Goal: Task Accomplishment & Management: Manage account settings

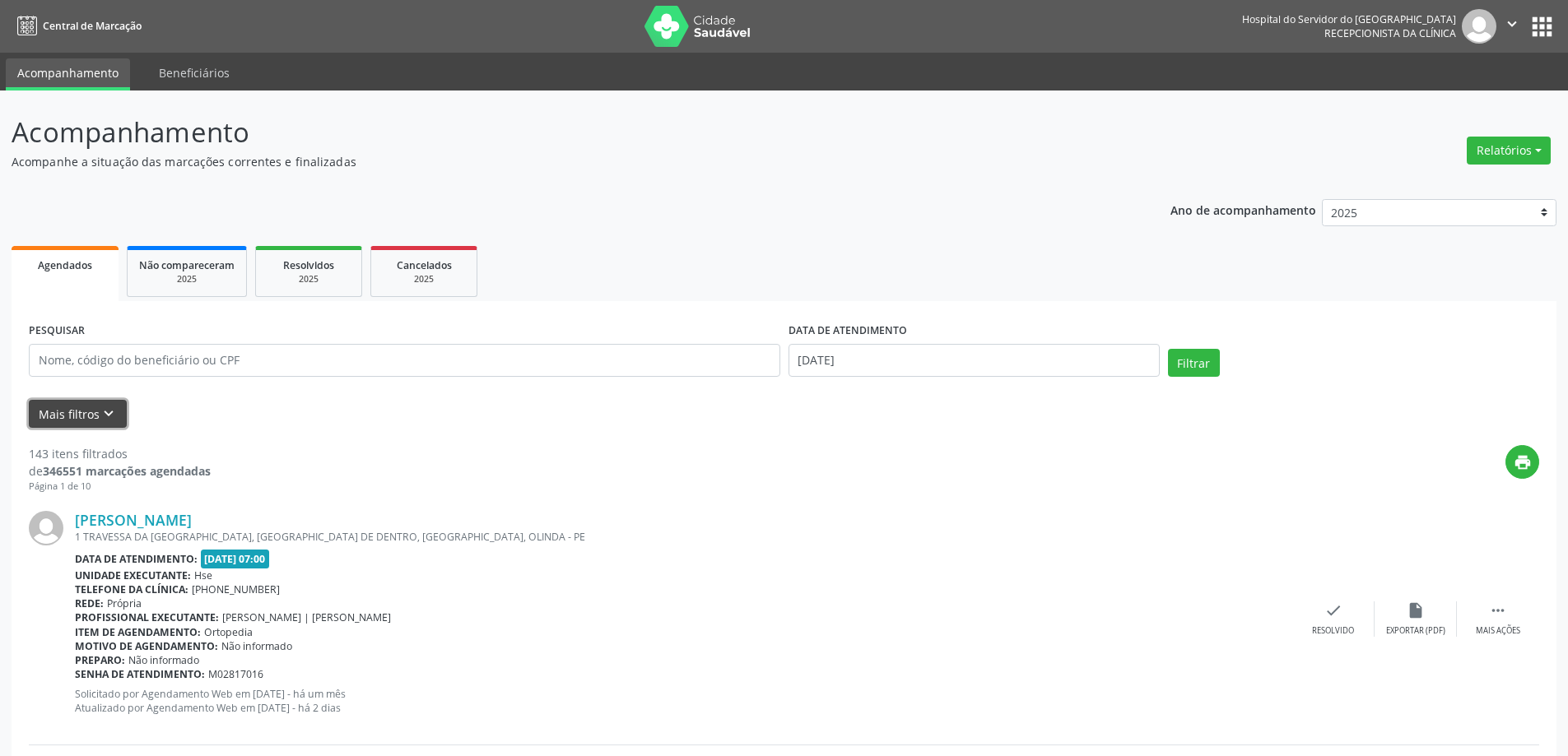
click at [108, 405] on icon "keyboard_arrow_down" at bounding box center [108, 413] width 18 height 18
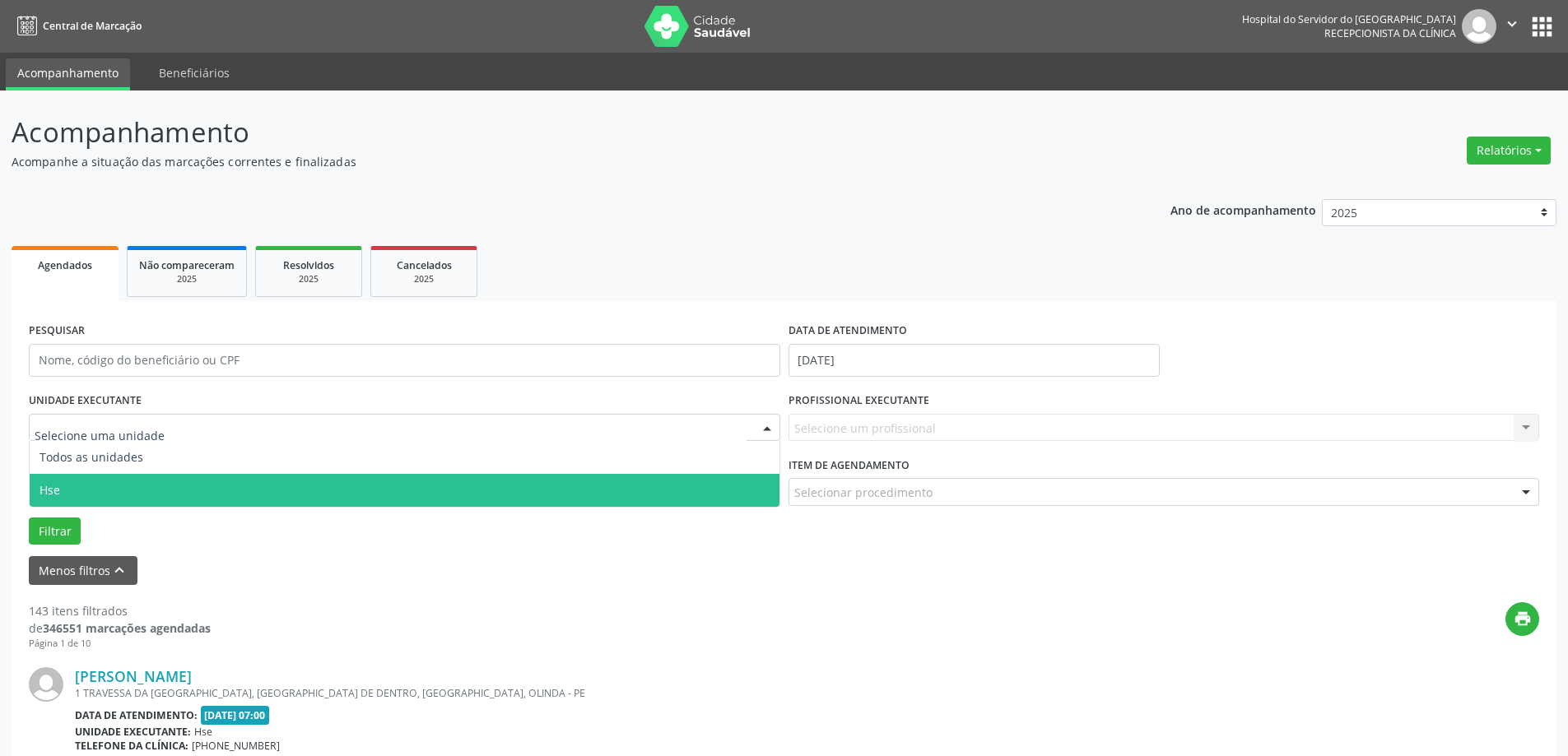
drag, startPoint x: 134, startPoint y: 493, endPoint x: 167, endPoint y: 483, distance: 34.5
click at [133, 493] on span "Hse" at bounding box center [405, 491] width 750 height 33
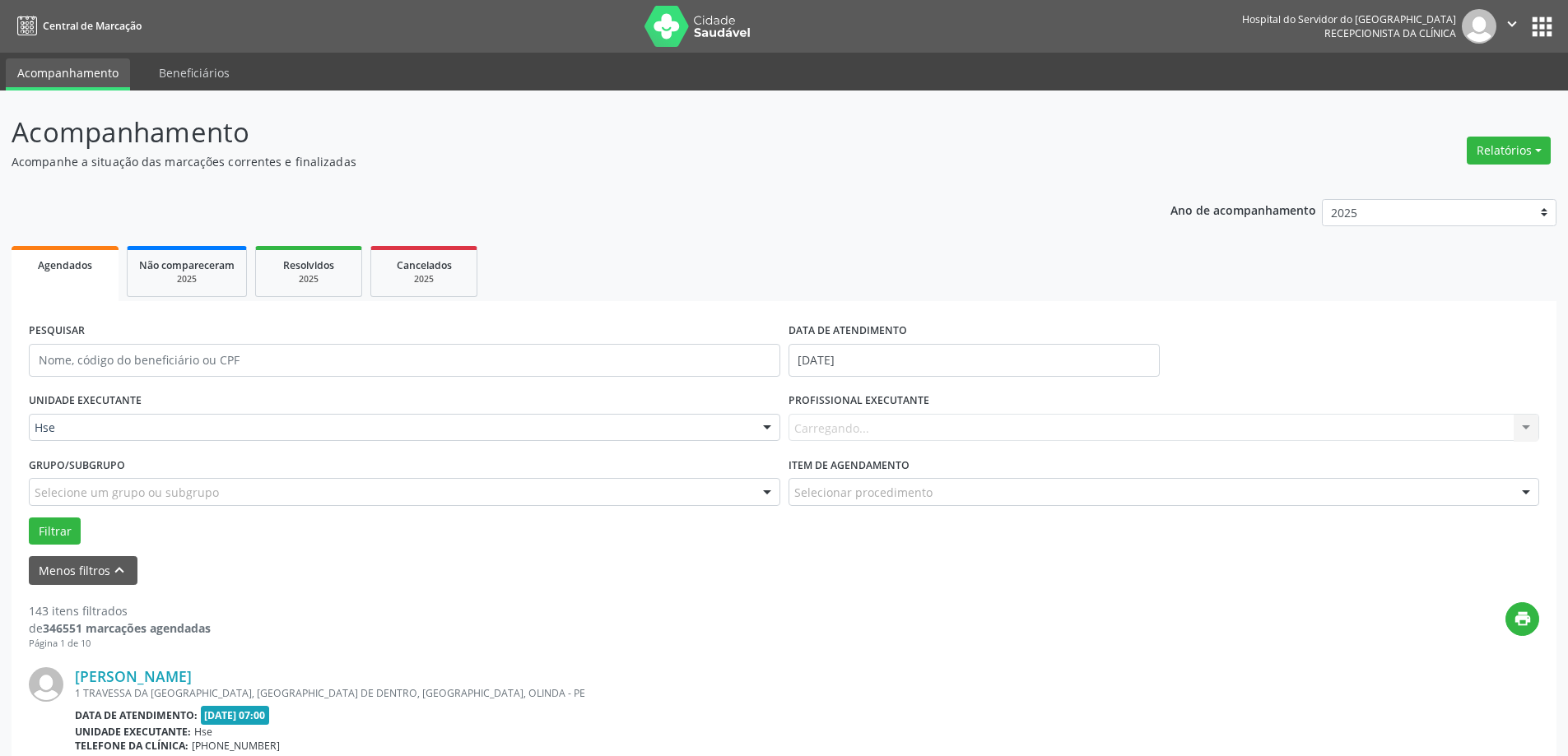
click at [865, 426] on div "Carregando... Nenhum resultado encontrado para: " " Não há nenhuma opção para s…" at bounding box center [1164, 428] width 752 height 28
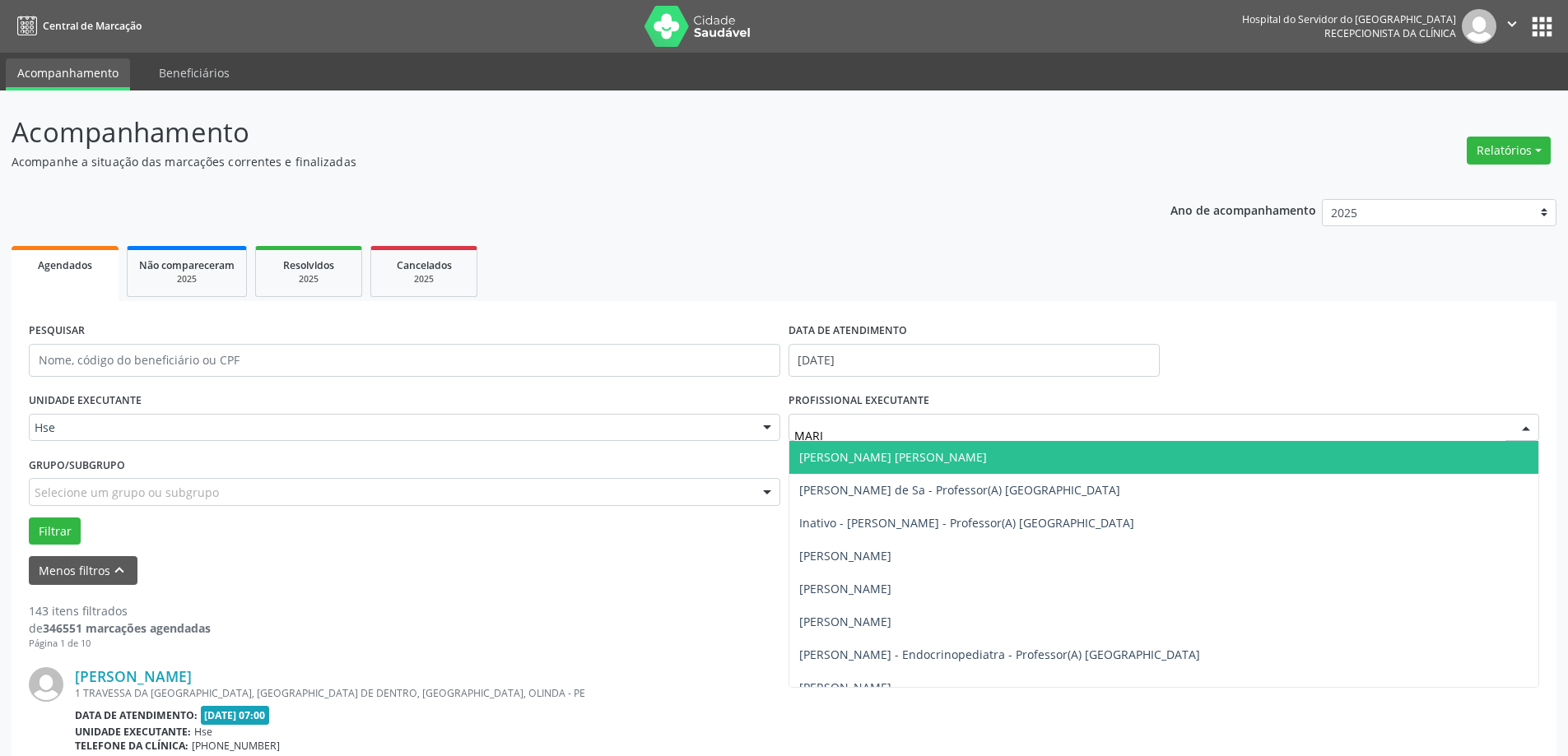
type input "[PERSON_NAME]"
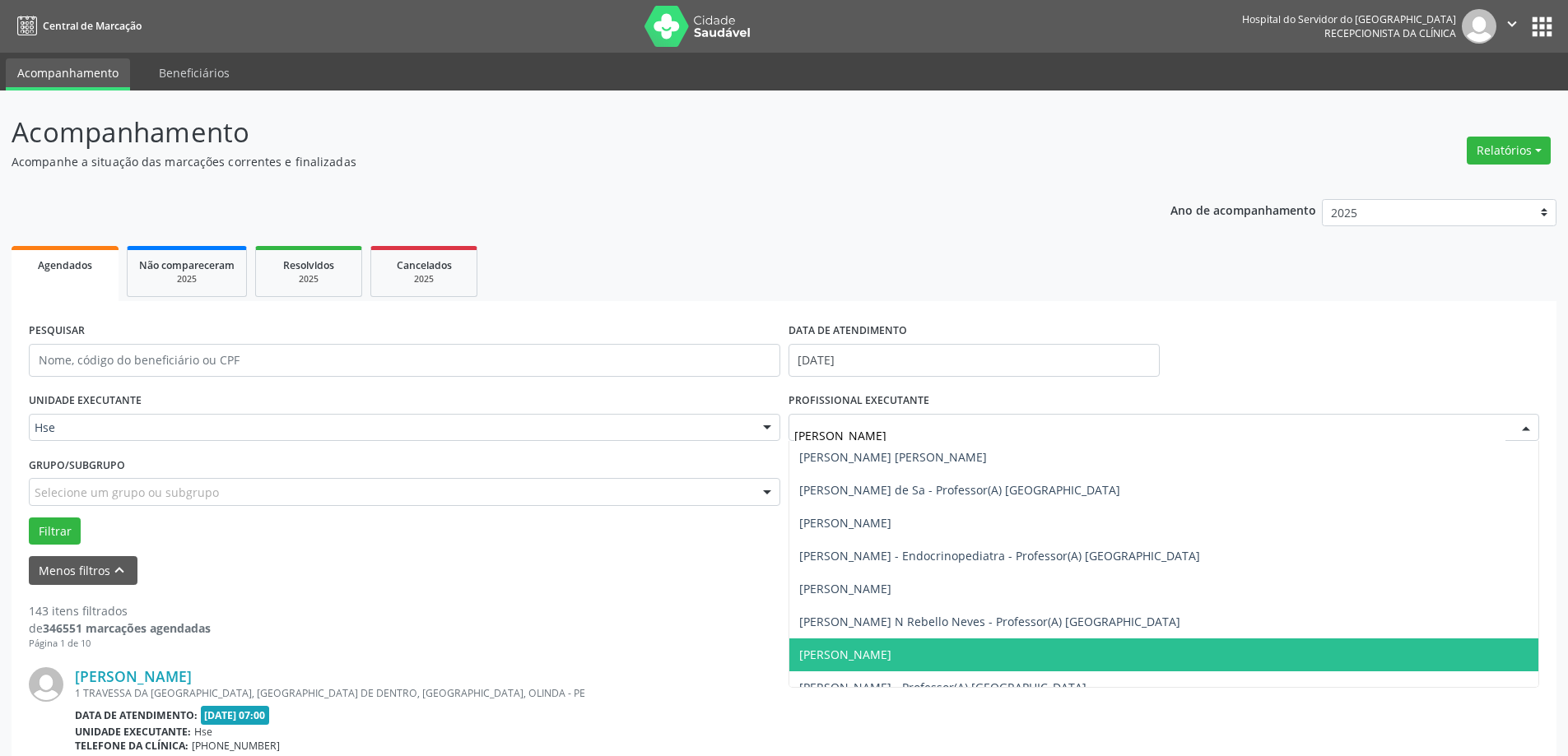
click at [833, 654] on span "[PERSON_NAME]" at bounding box center [846, 655] width 92 height 16
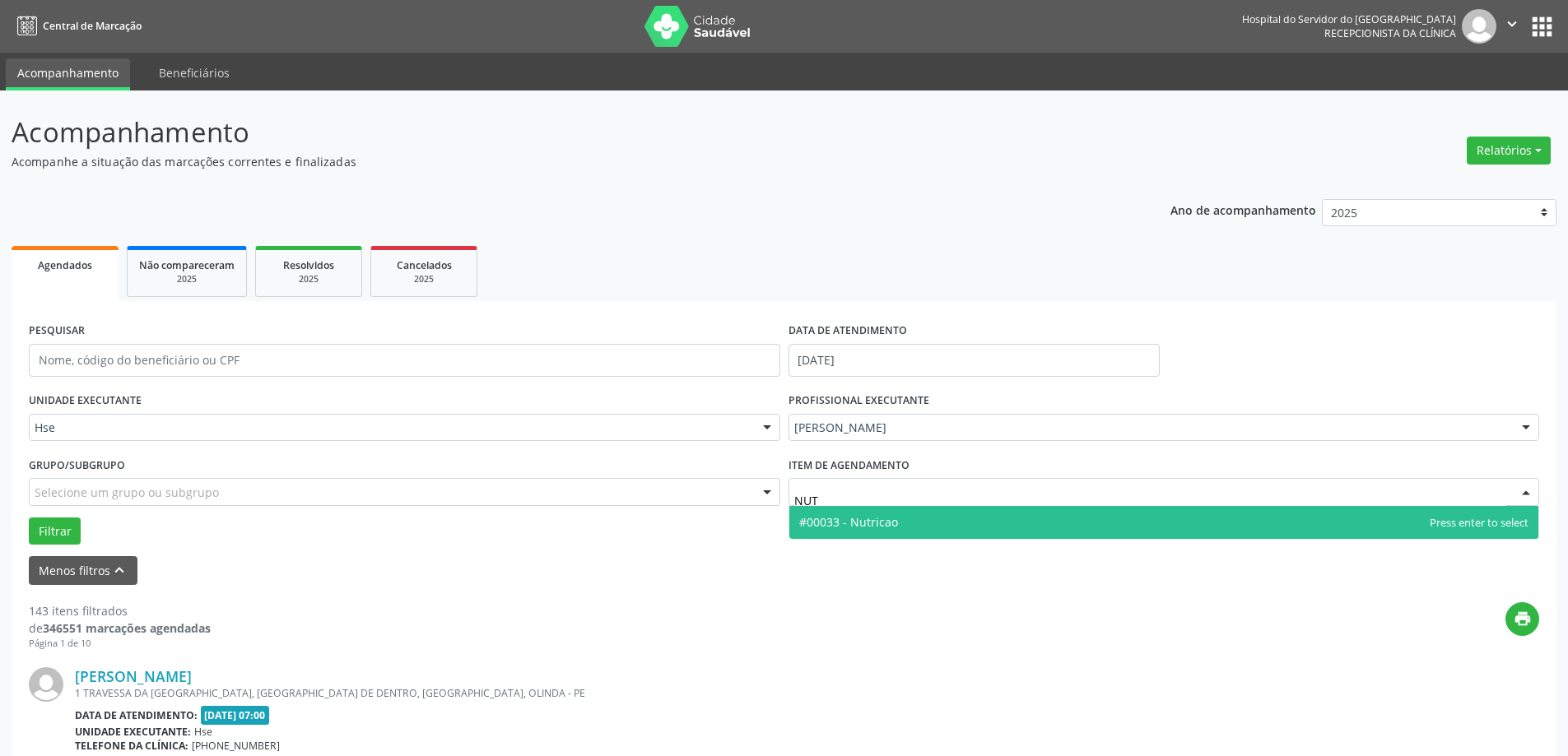
type input "NUTR"
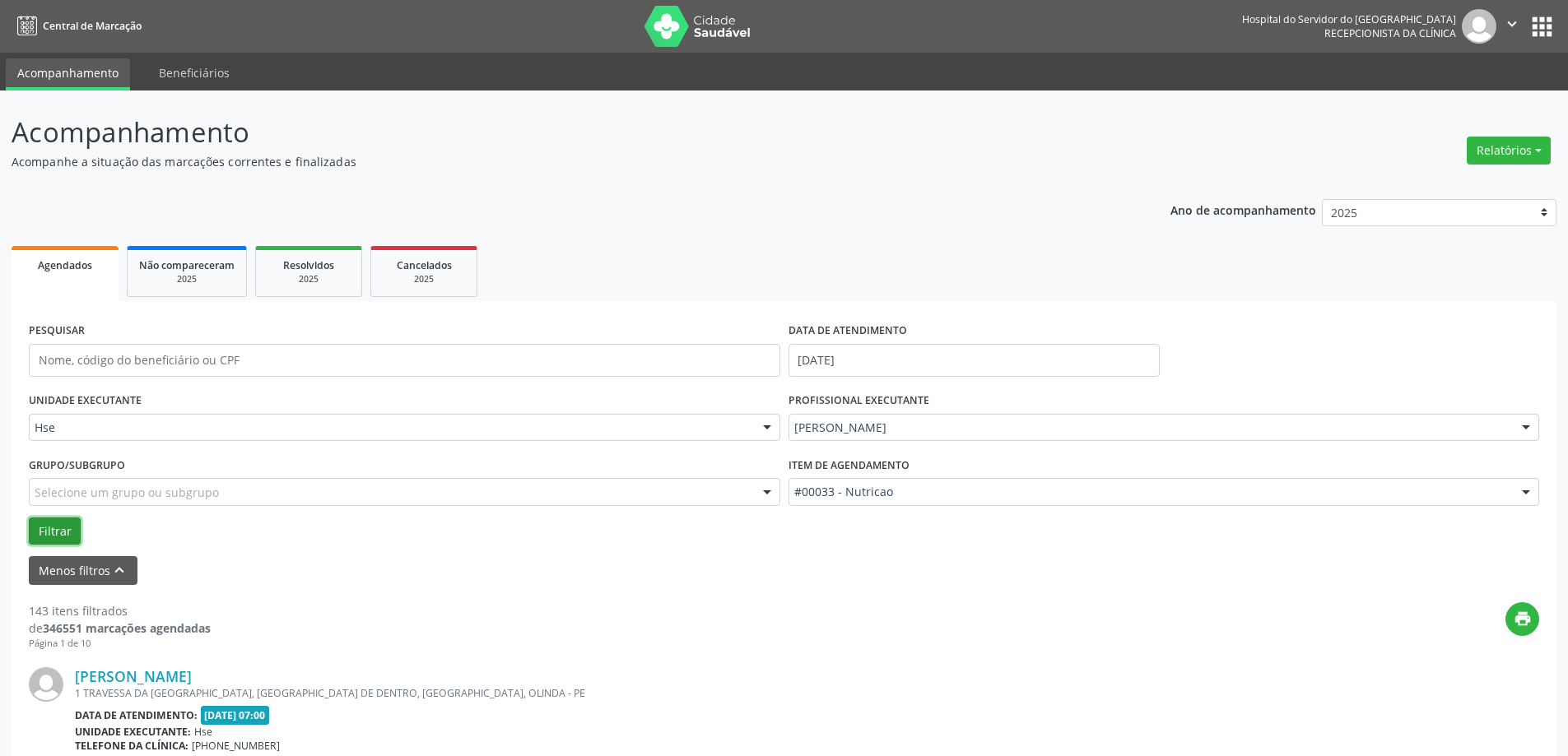
click at [70, 532] on button "Filtrar" at bounding box center [55, 532] width 52 height 28
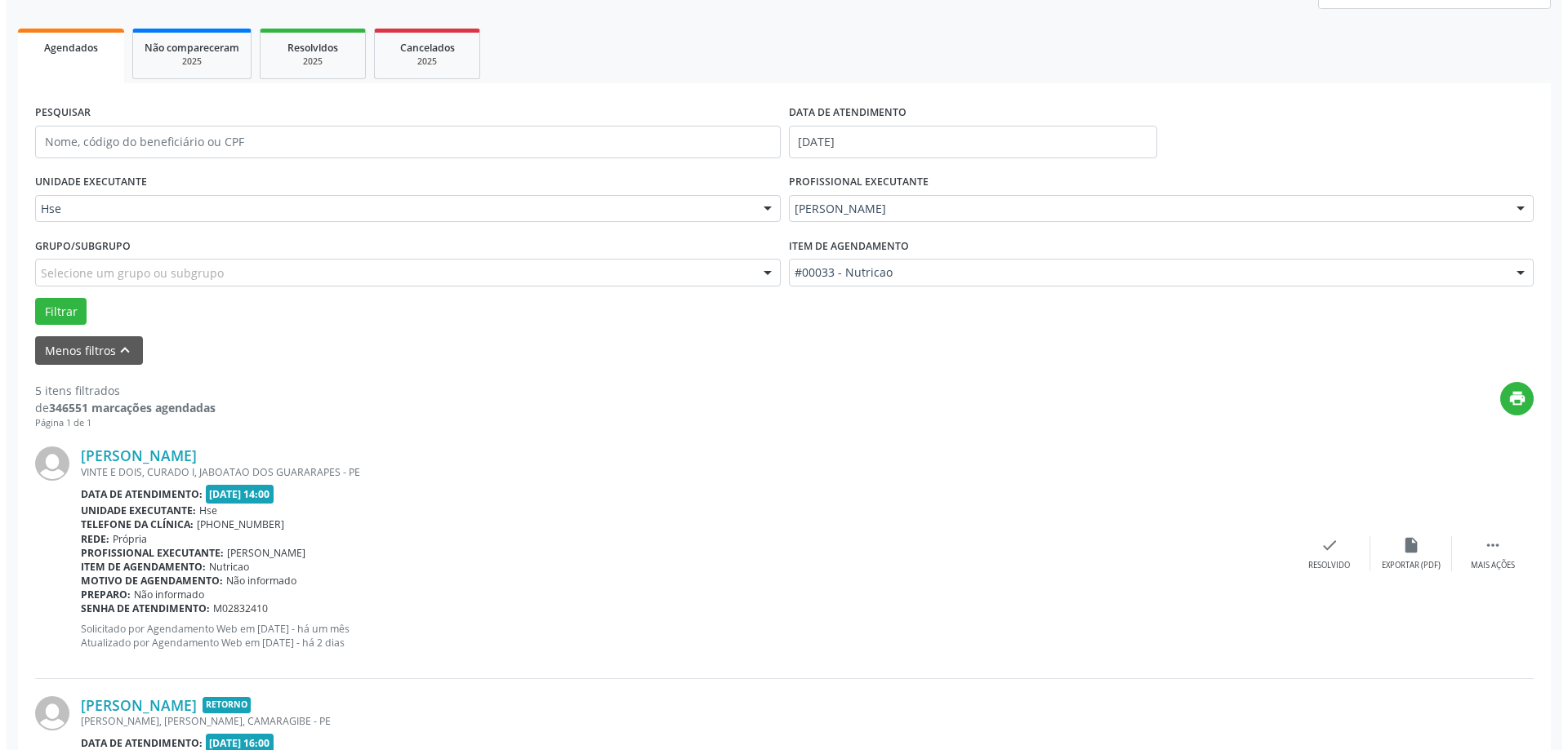
scroll to position [245, 0]
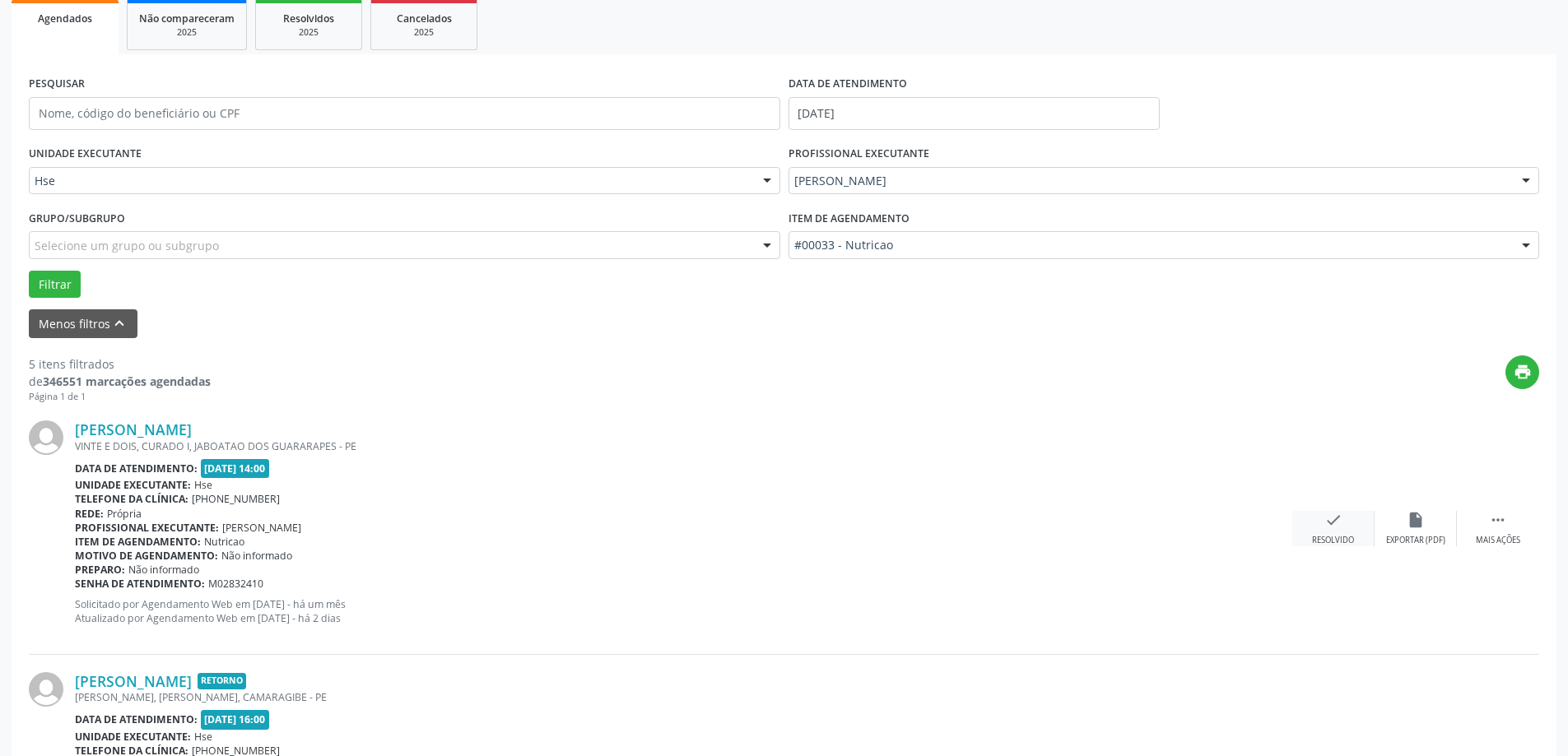
click at [1337, 529] on icon "check" at bounding box center [1333, 519] width 18 height 18
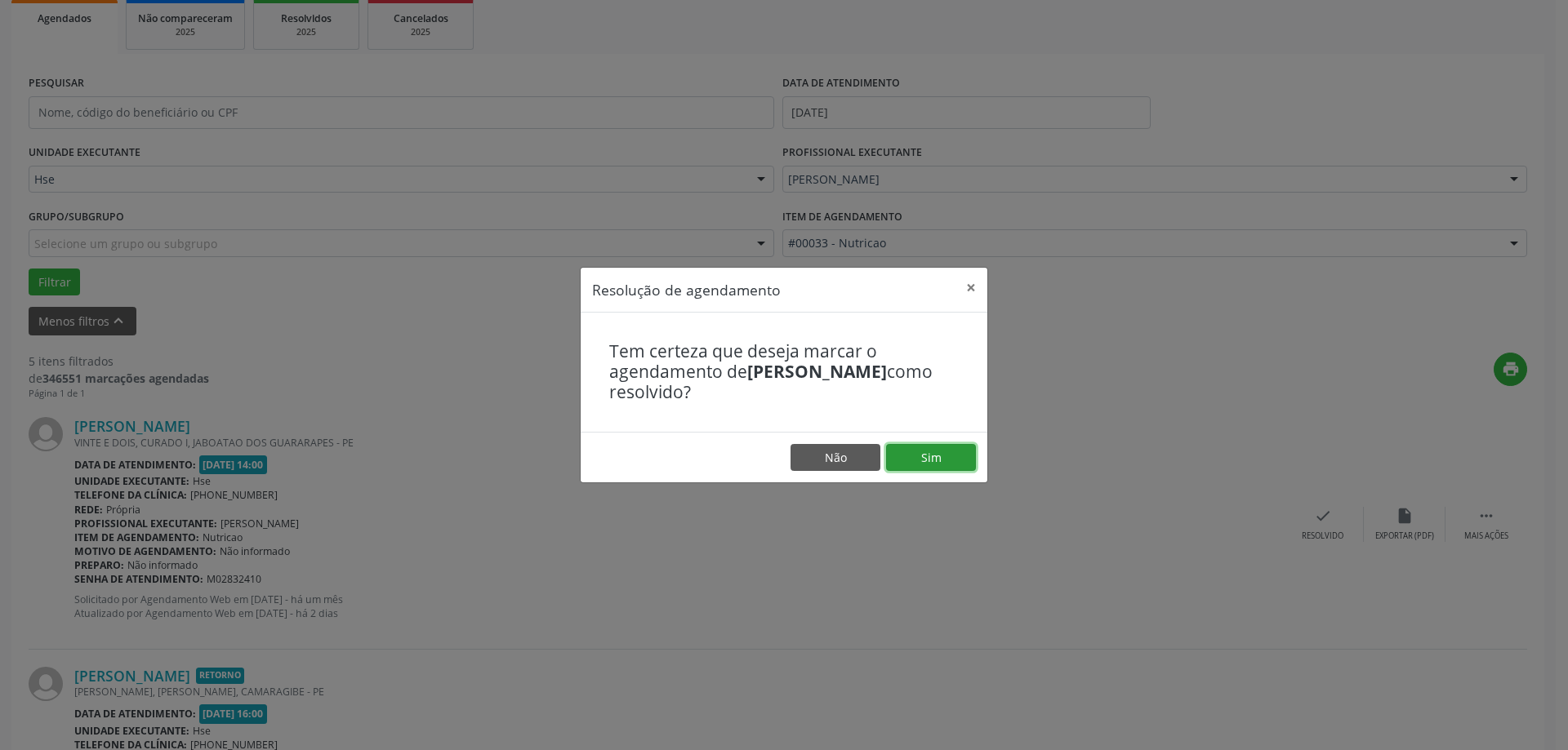
click at [921, 452] on button "Sim" at bounding box center [931, 458] width 90 height 28
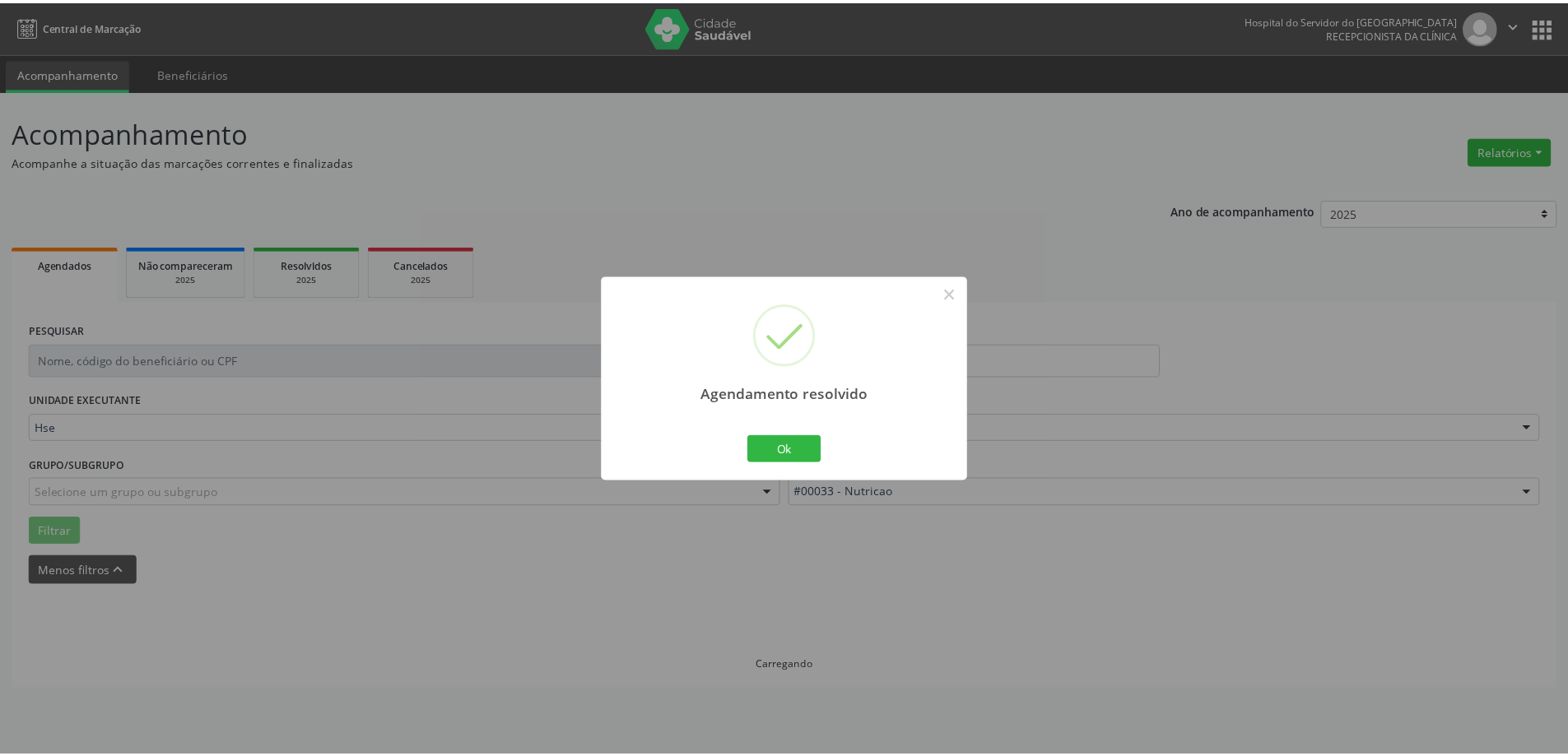
scroll to position [0, 0]
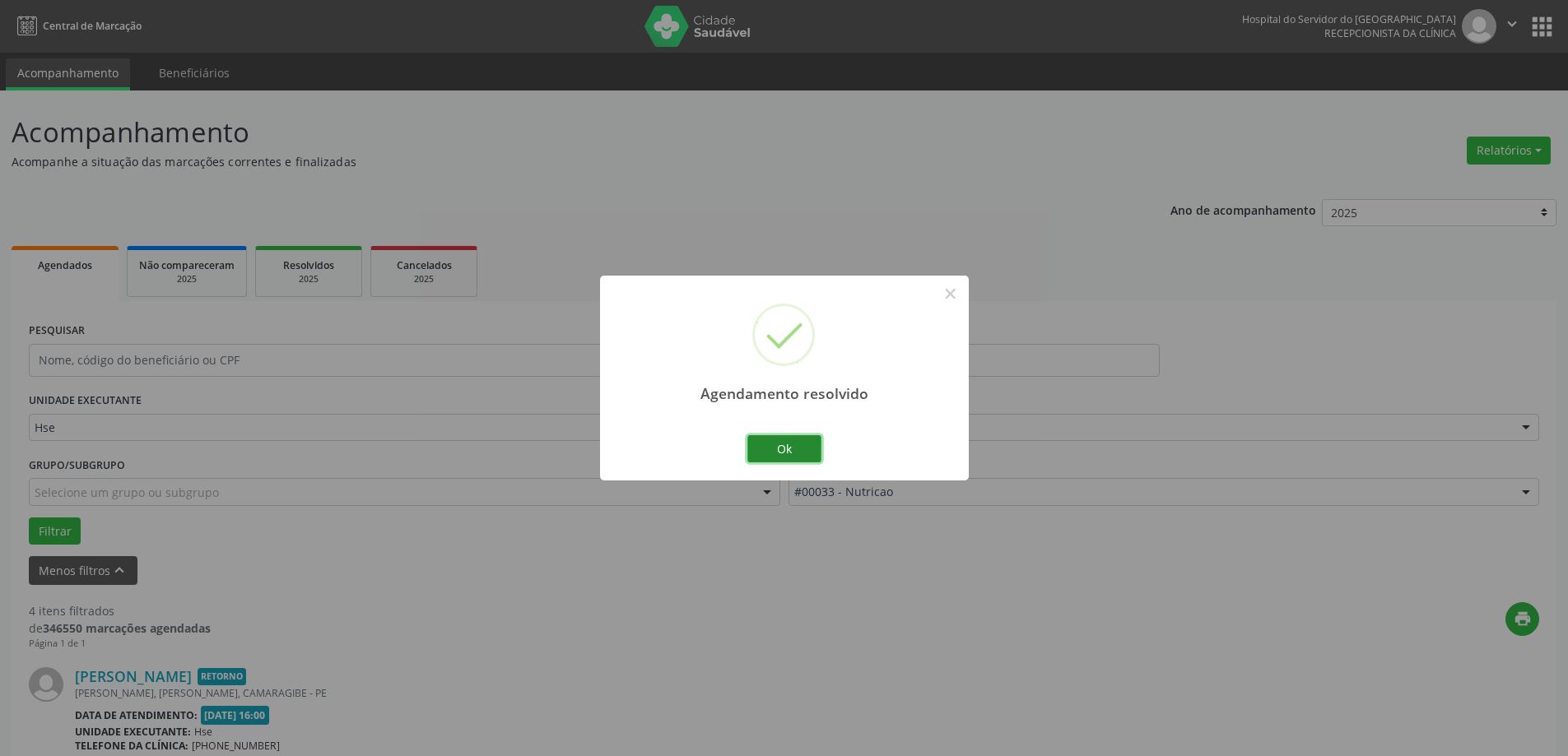
click at [780, 458] on button "Ok" at bounding box center [784, 449] width 74 height 28
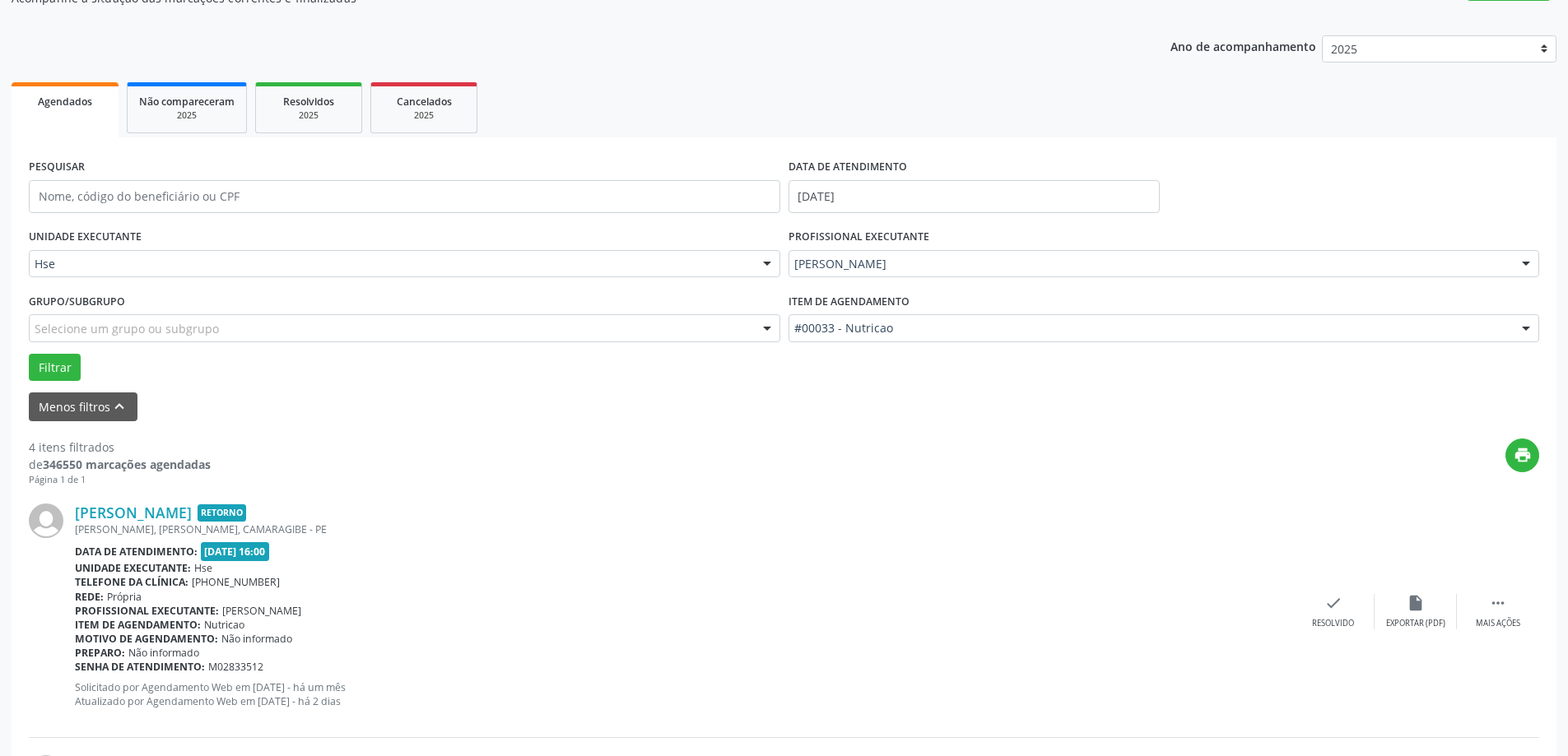
scroll to position [164, 0]
click at [1510, 601] on div " Mais ações" at bounding box center [1498, 611] width 83 height 36
click at [1410, 603] on icon "alarm_off" at bounding box center [1416, 602] width 18 height 18
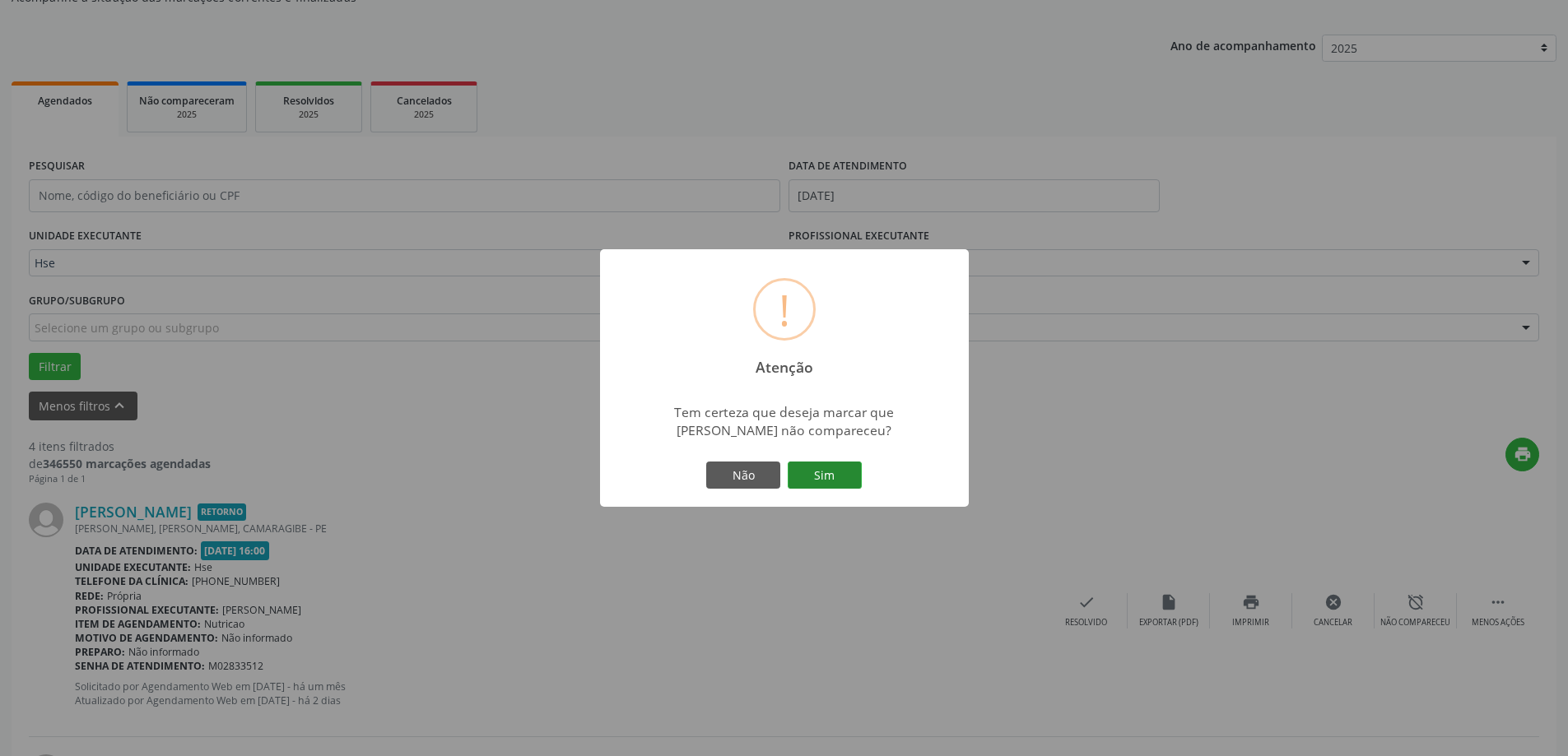
click at [816, 465] on button "Sim" at bounding box center [824, 476] width 74 height 28
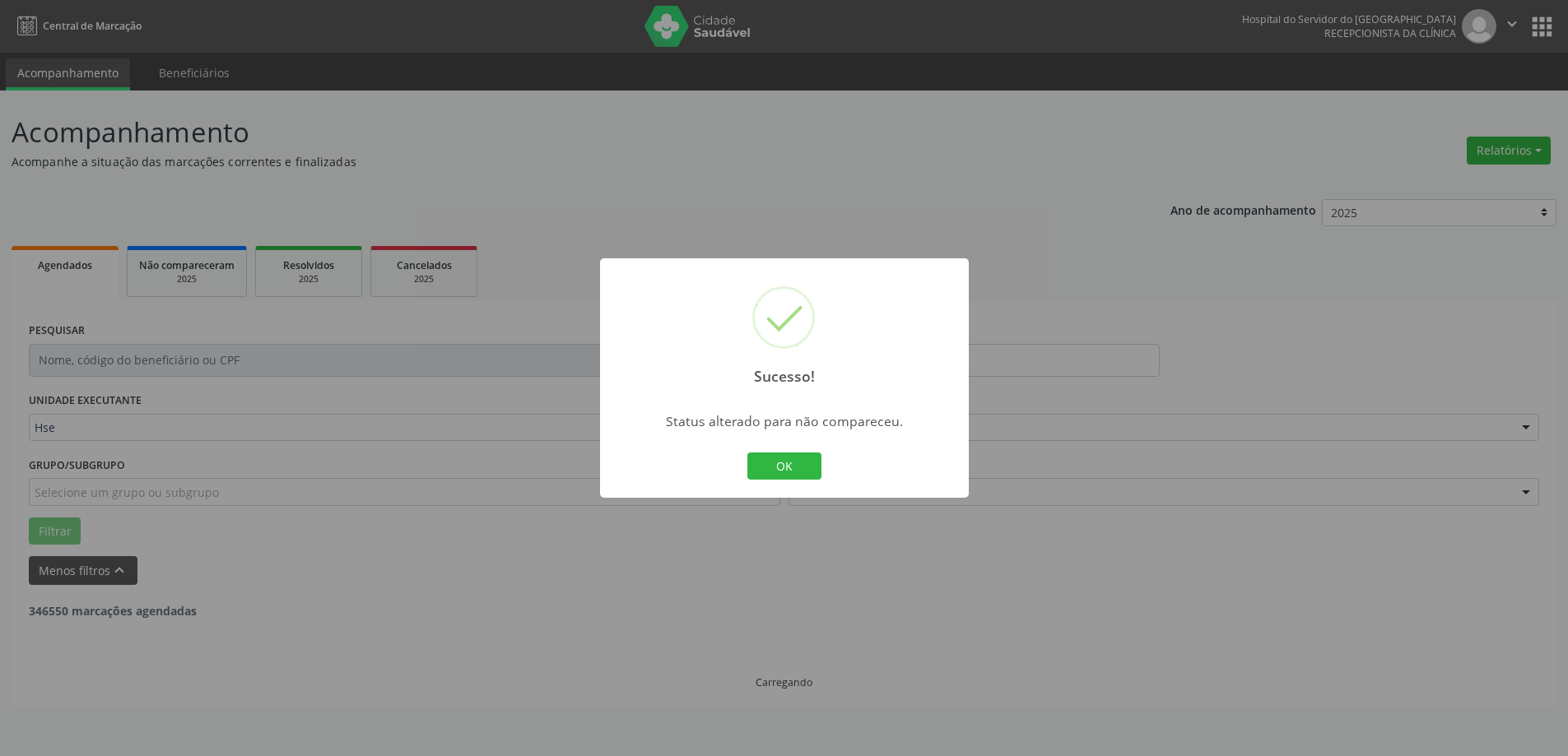
scroll to position [0, 0]
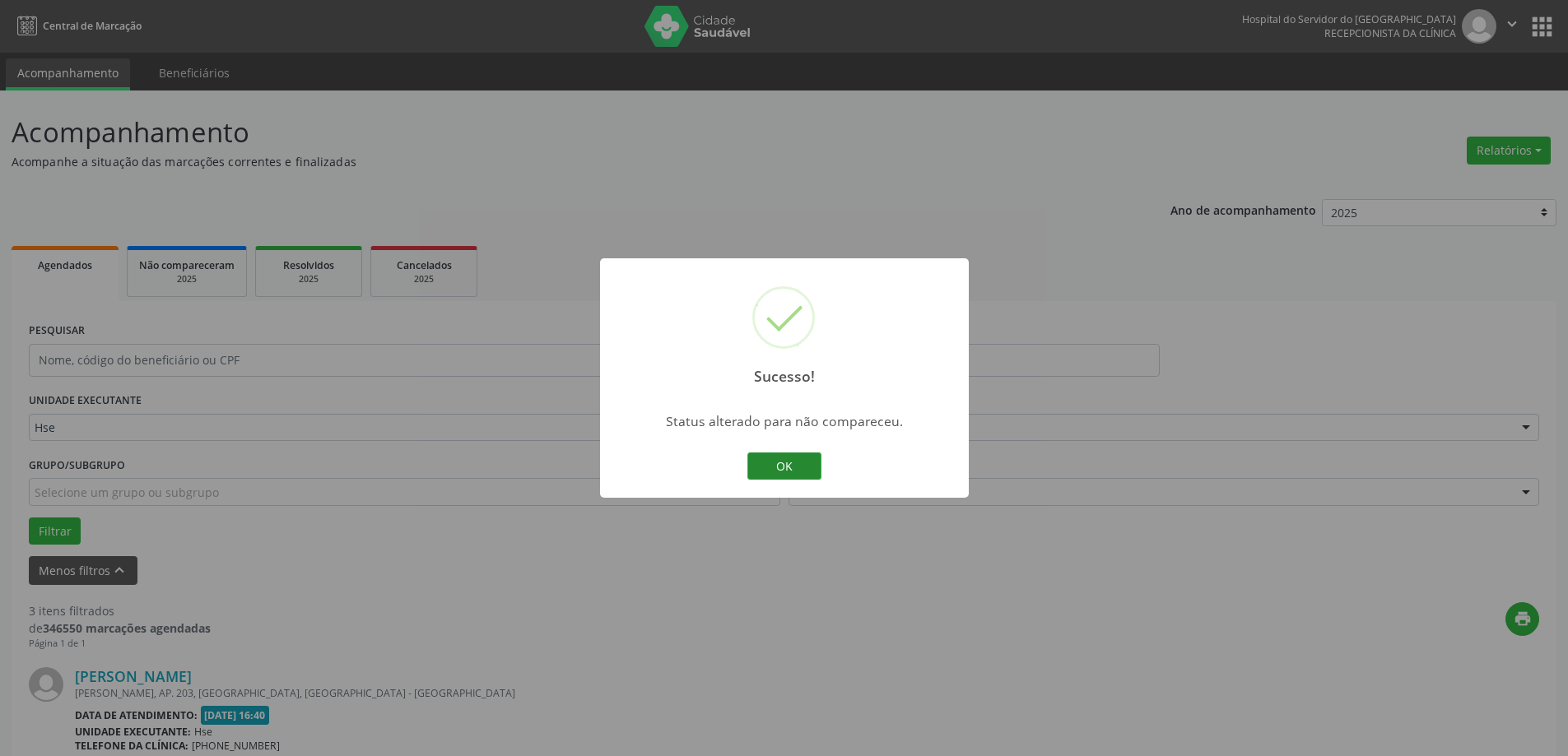
click at [801, 472] on button "OK" at bounding box center [784, 466] width 74 height 28
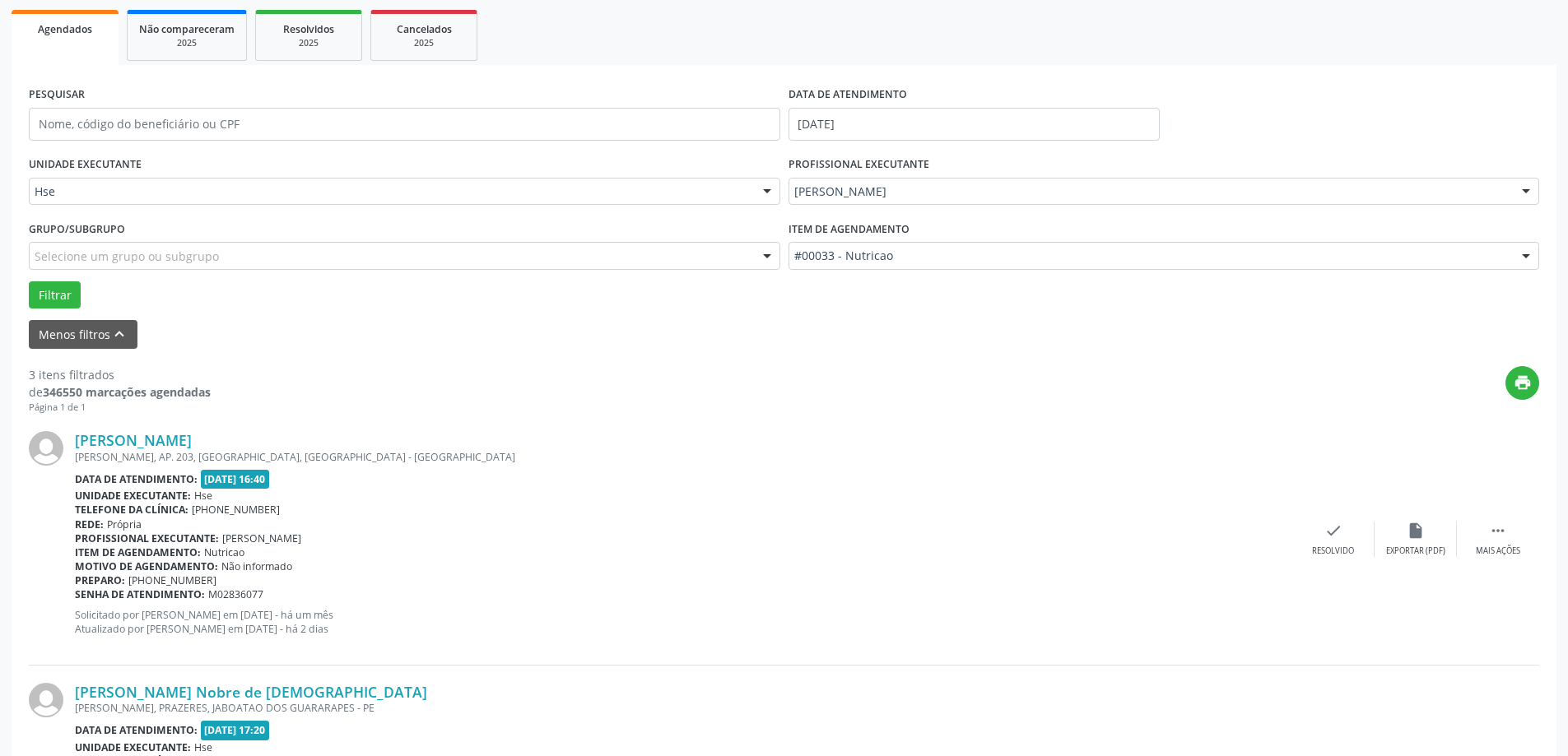
scroll to position [329, 0]
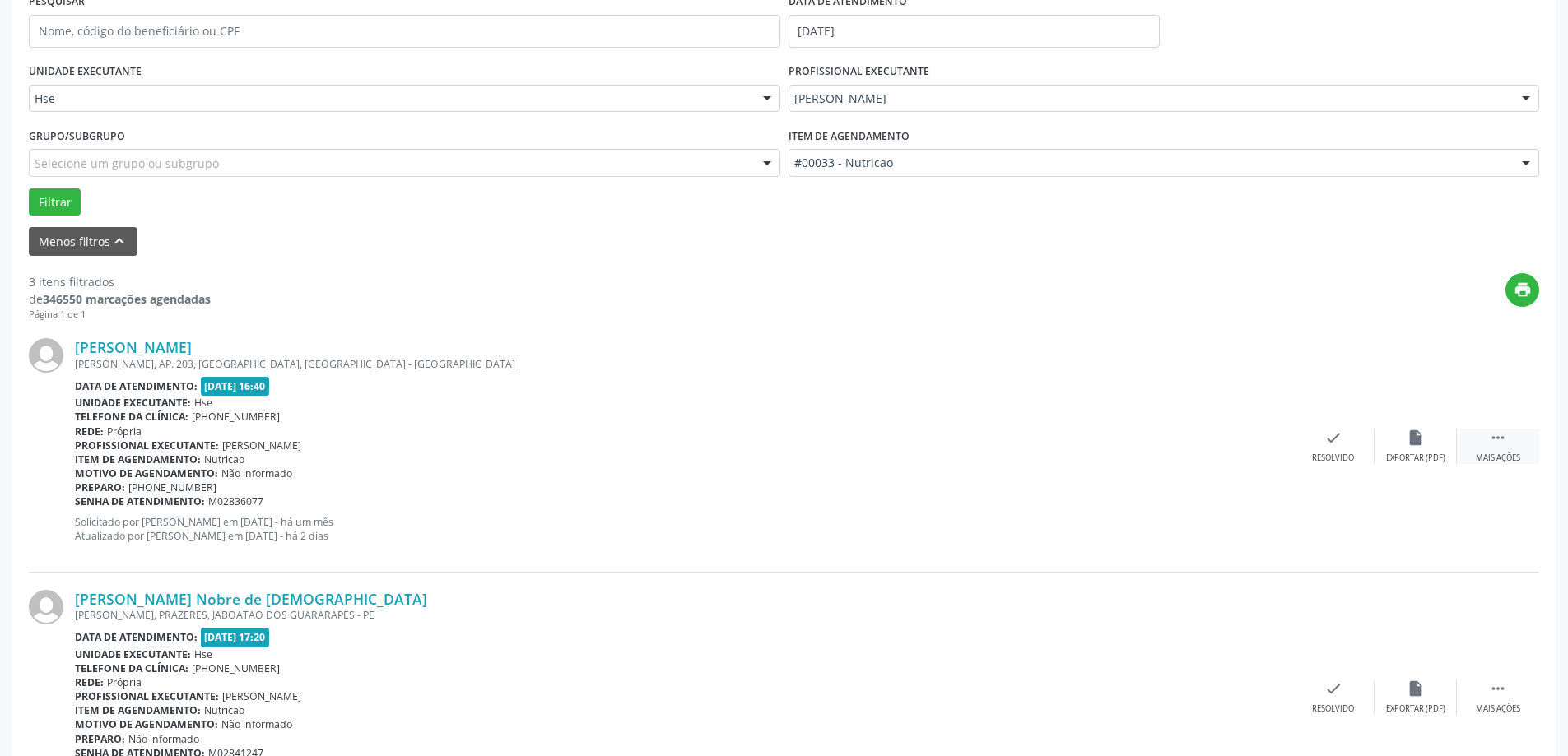
click at [1513, 452] on div "Mais ações" at bounding box center [1498, 458] width 44 height 11
click at [1398, 457] on div "Não compareceu" at bounding box center [1415, 458] width 70 height 11
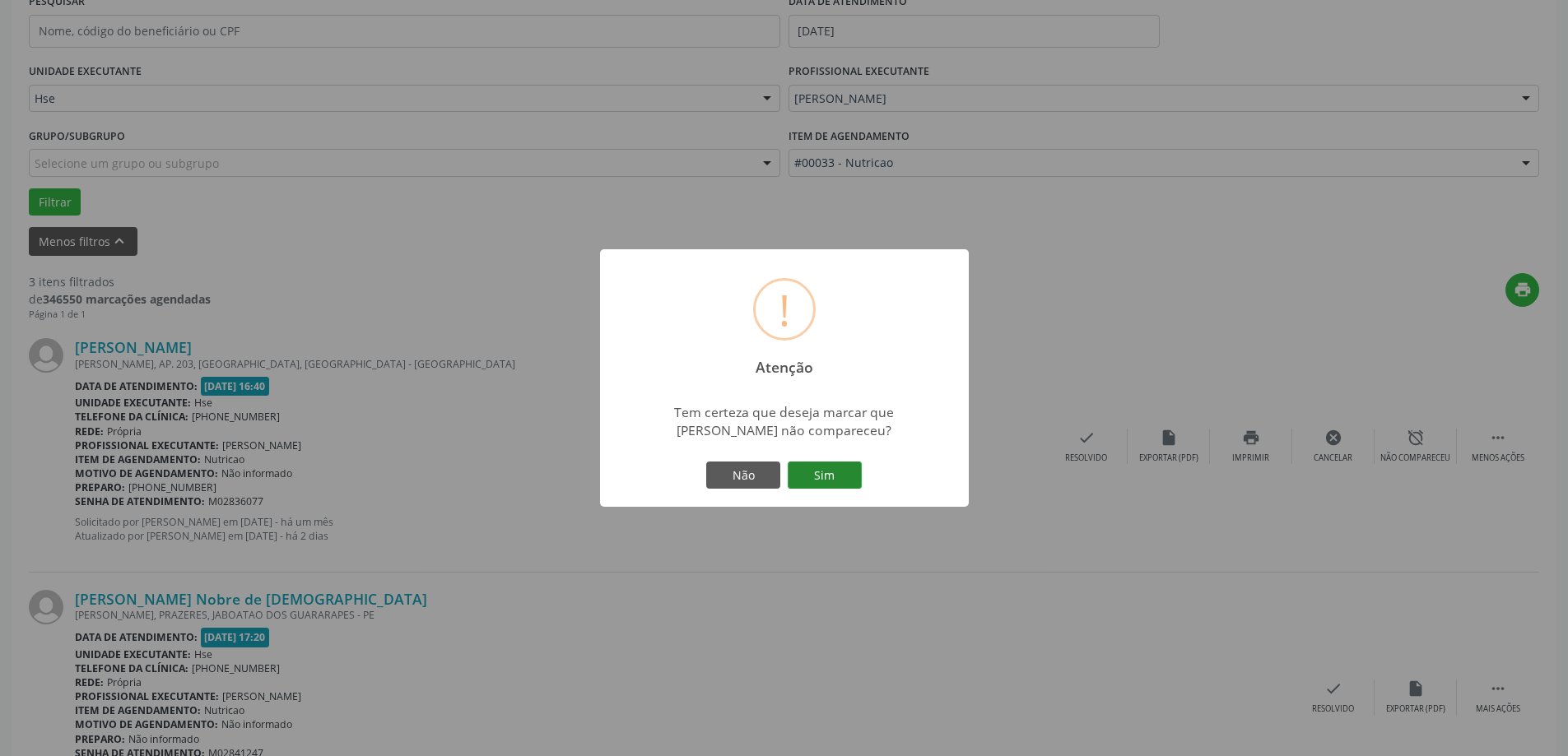
click at [834, 465] on button "Sim" at bounding box center [824, 476] width 74 height 28
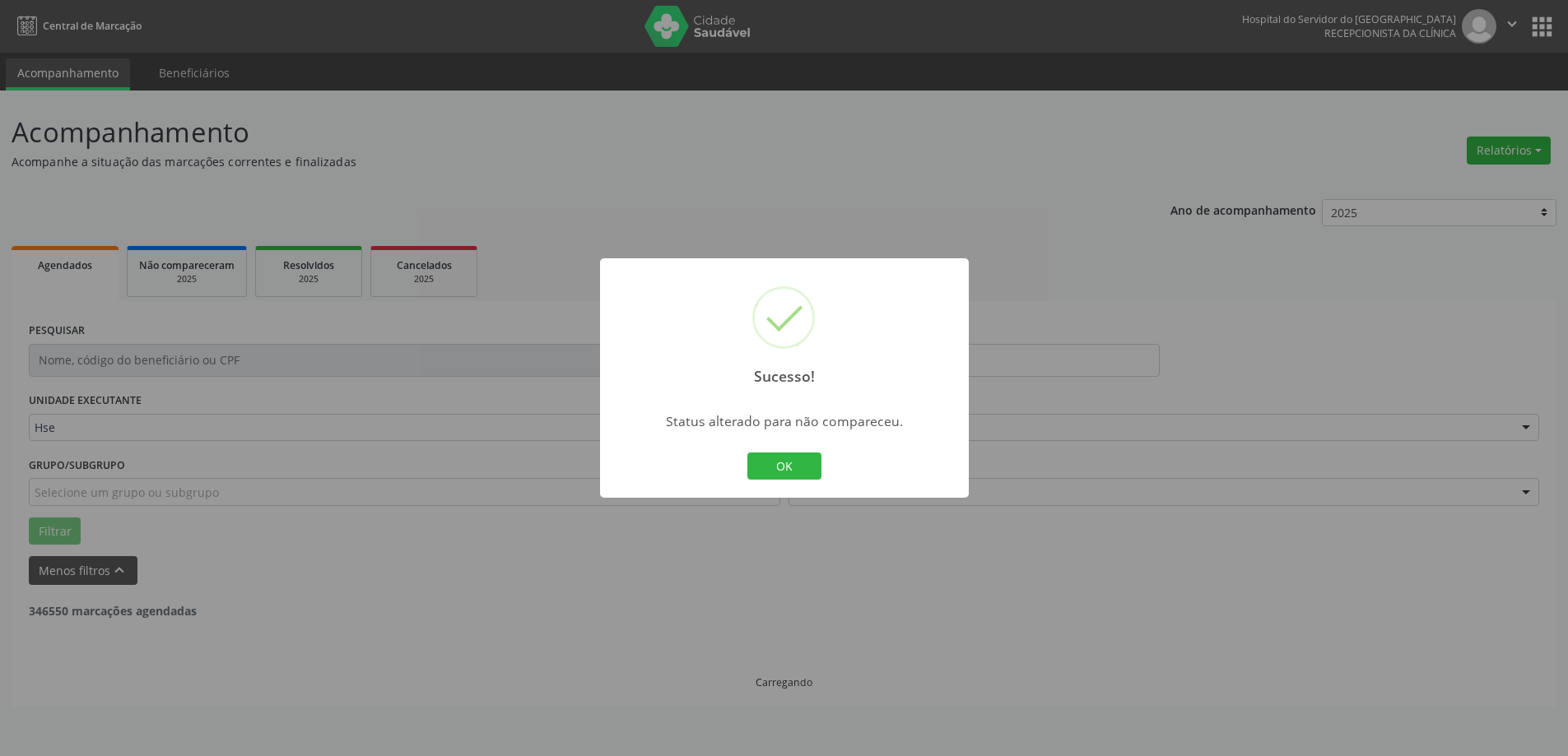
scroll to position [0, 0]
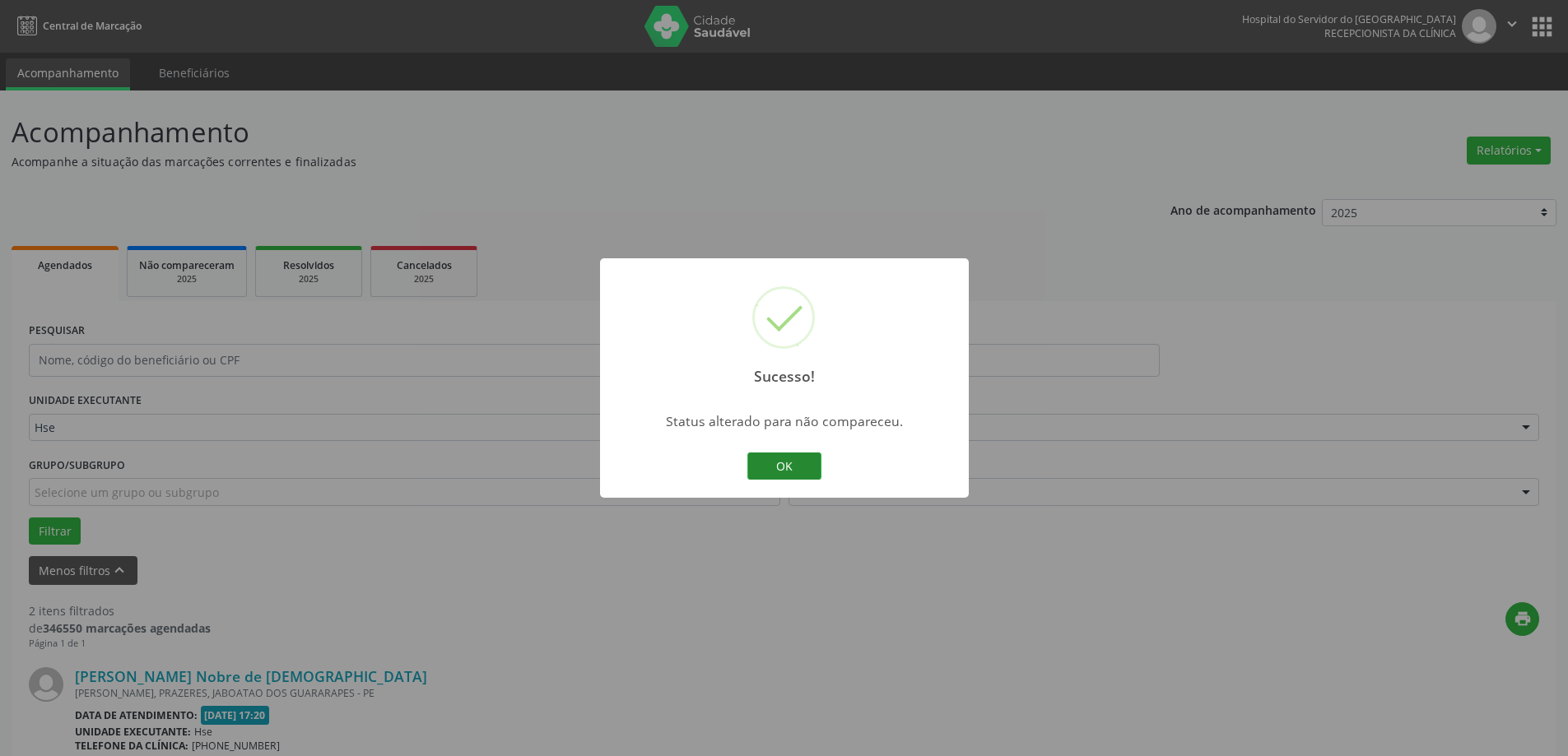
click at [790, 459] on button "OK" at bounding box center [784, 466] width 74 height 28
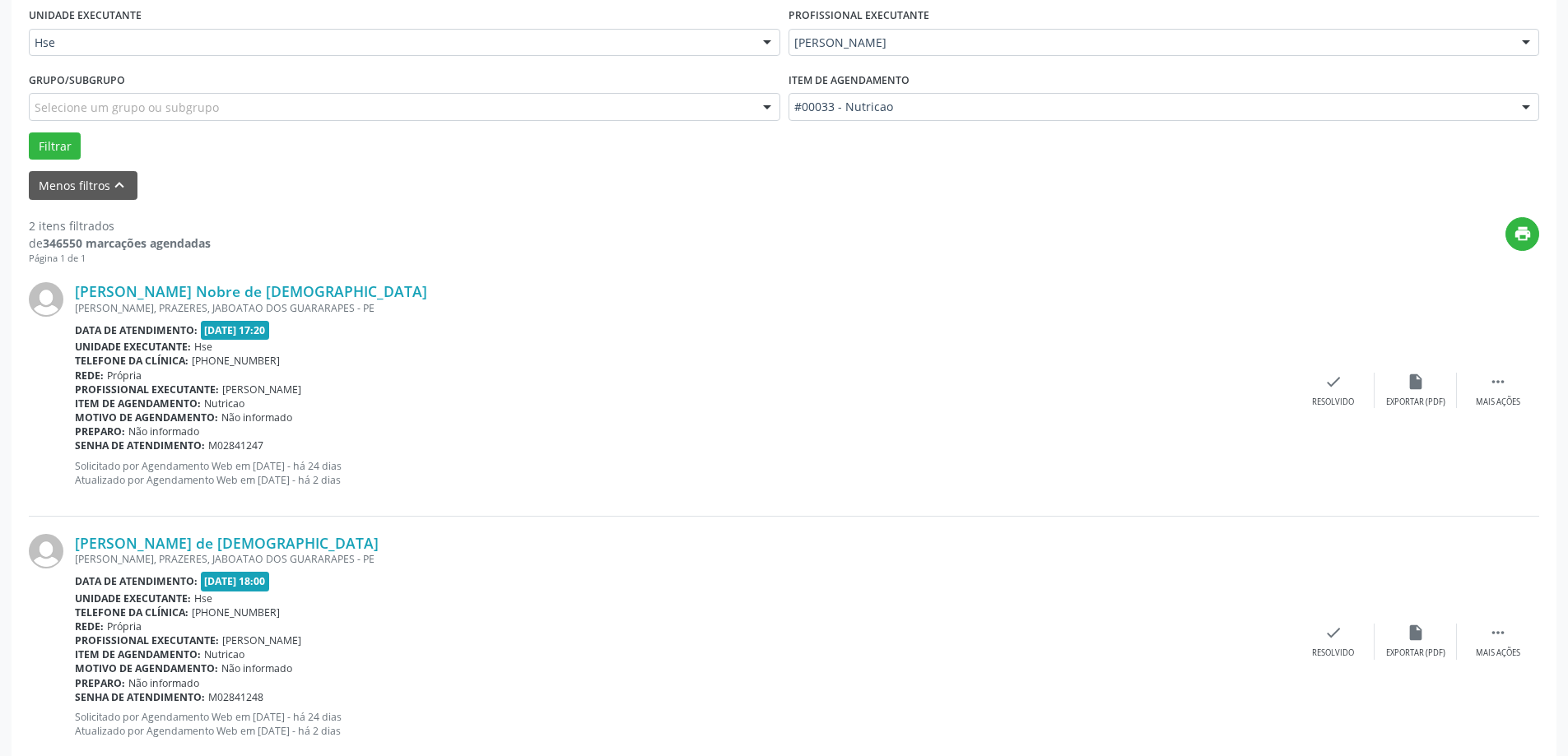
scroll to position [411, 0]
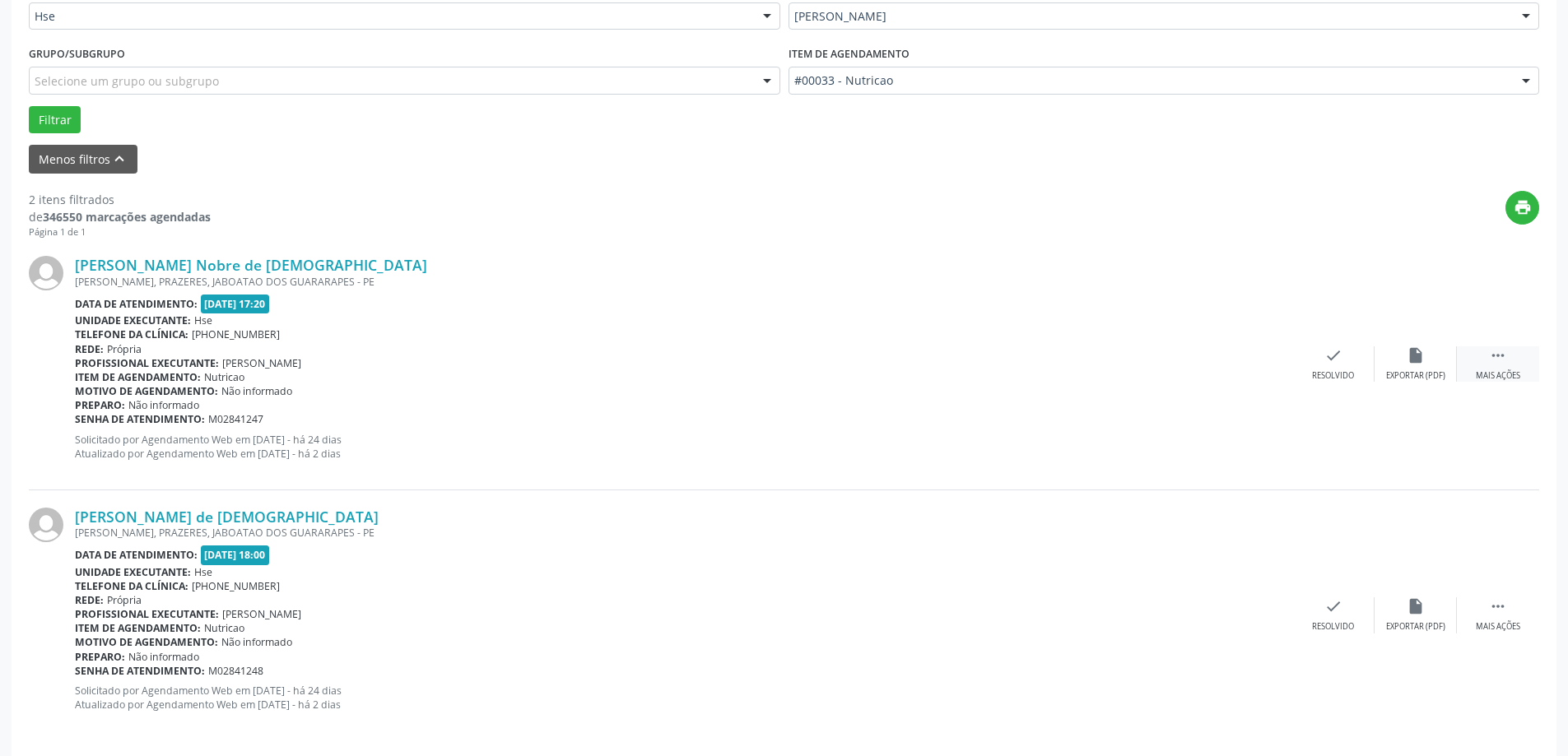
click at [1478, 358] on div " Mais ações" at bounding box center [1498, 364] width 83 height 36
click at [1397, 367] on div "alarm_off Não compareceu" at bounding box center [1416, 364] width 83 height 36
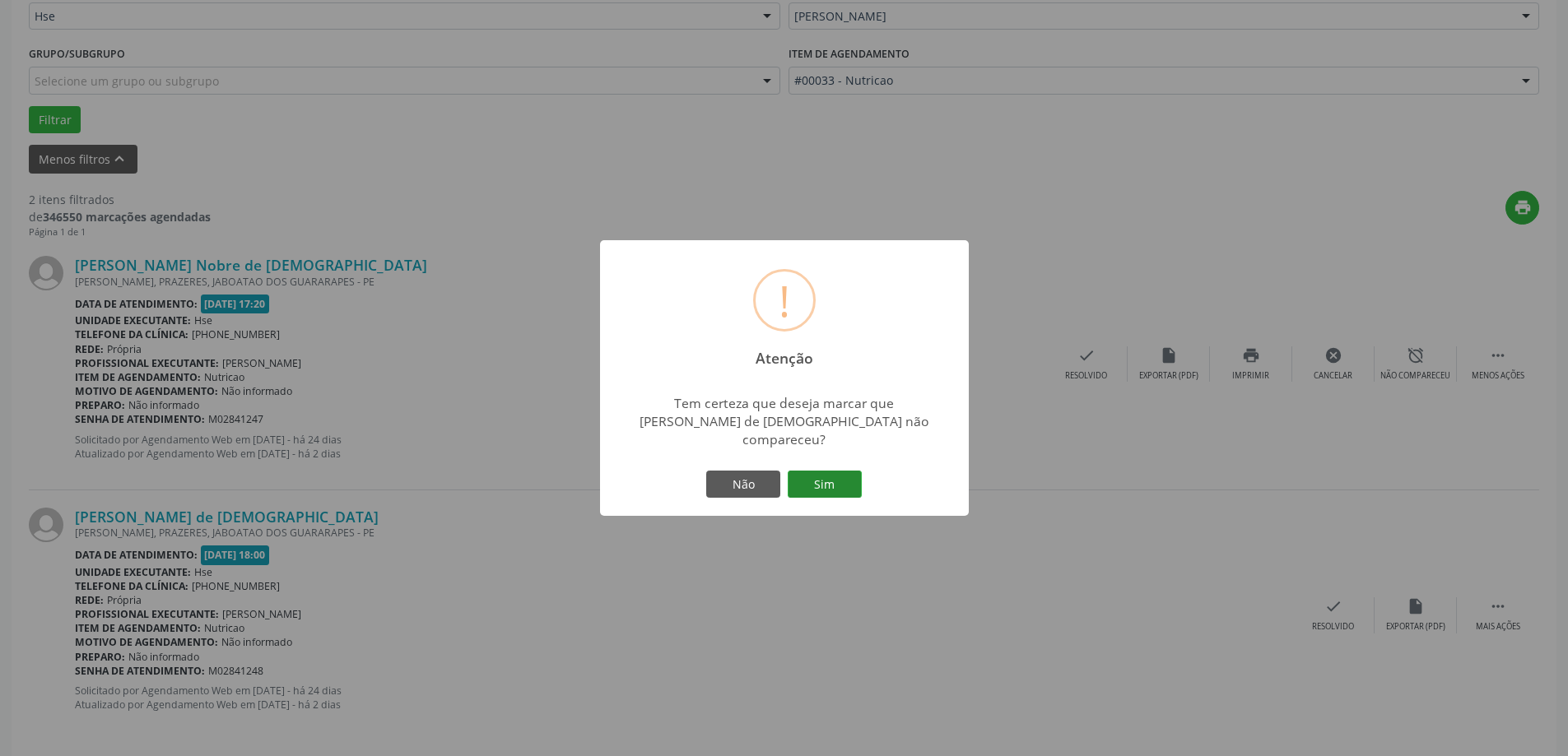
click at [837, 484] on button "Sim" at bounding box center [824, 485] width 74 height 28
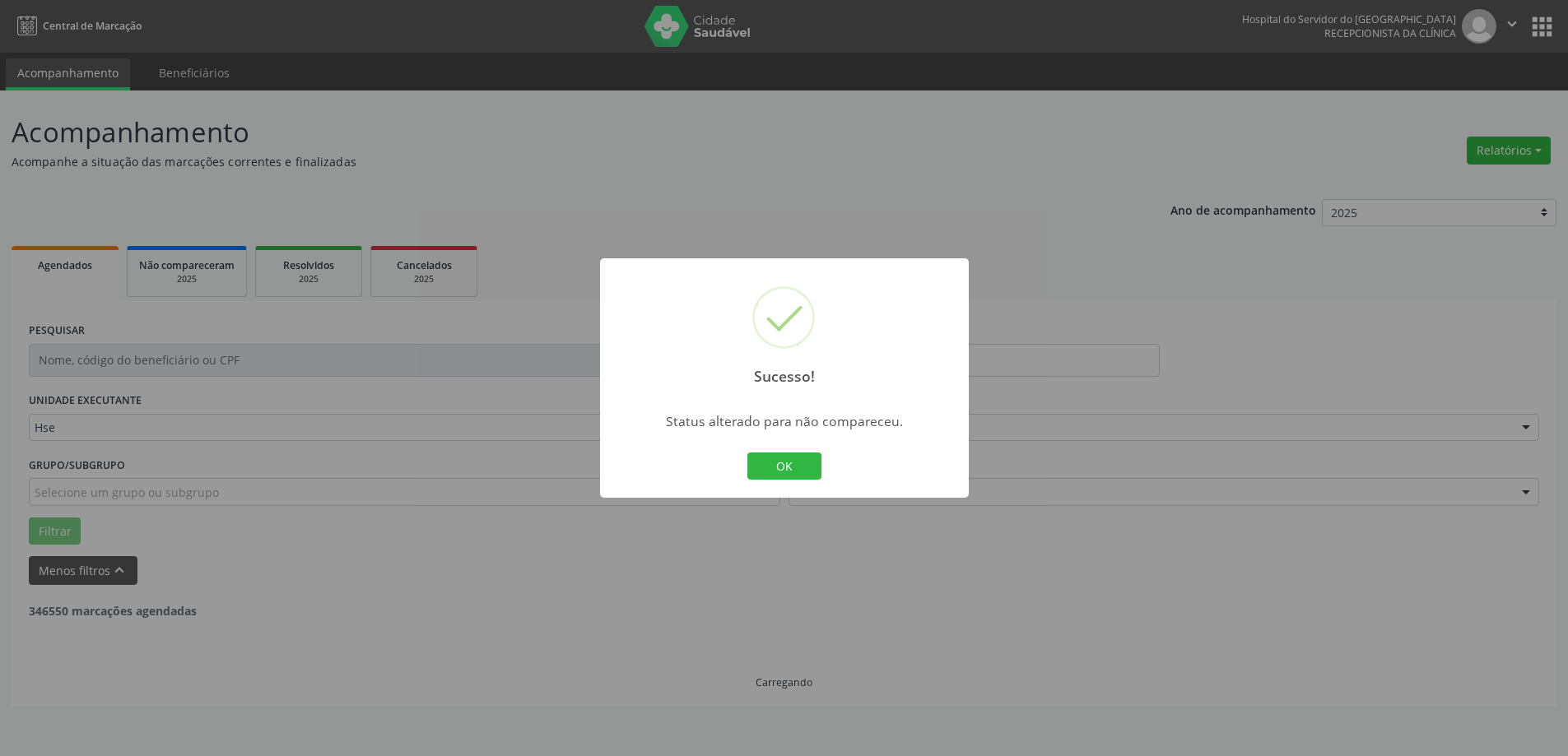
scroll to position [0, 0]
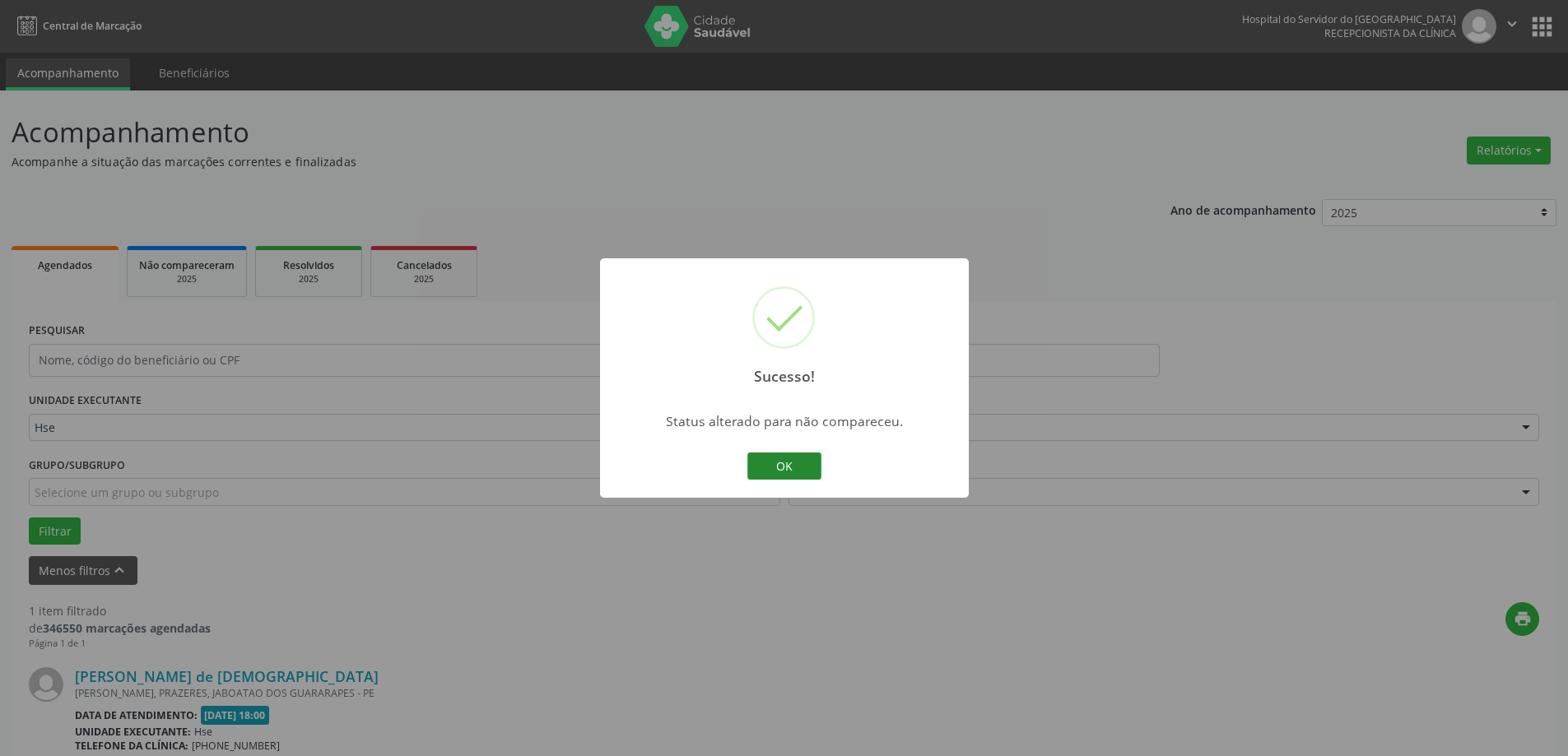
click at [792, 473] on button "OK" at bounding box center [784, 466] width 74 height 28
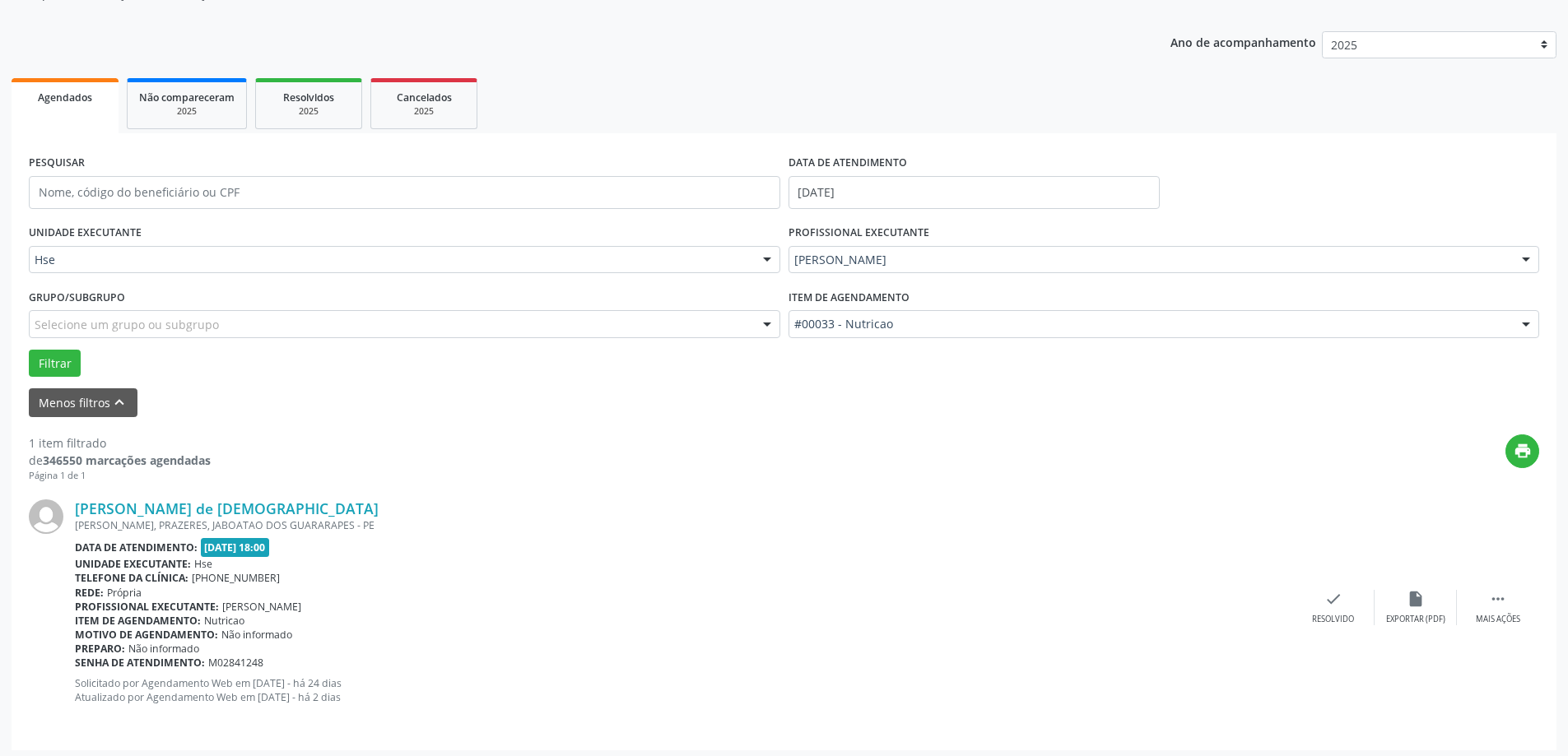
scroll to position [174, 0]
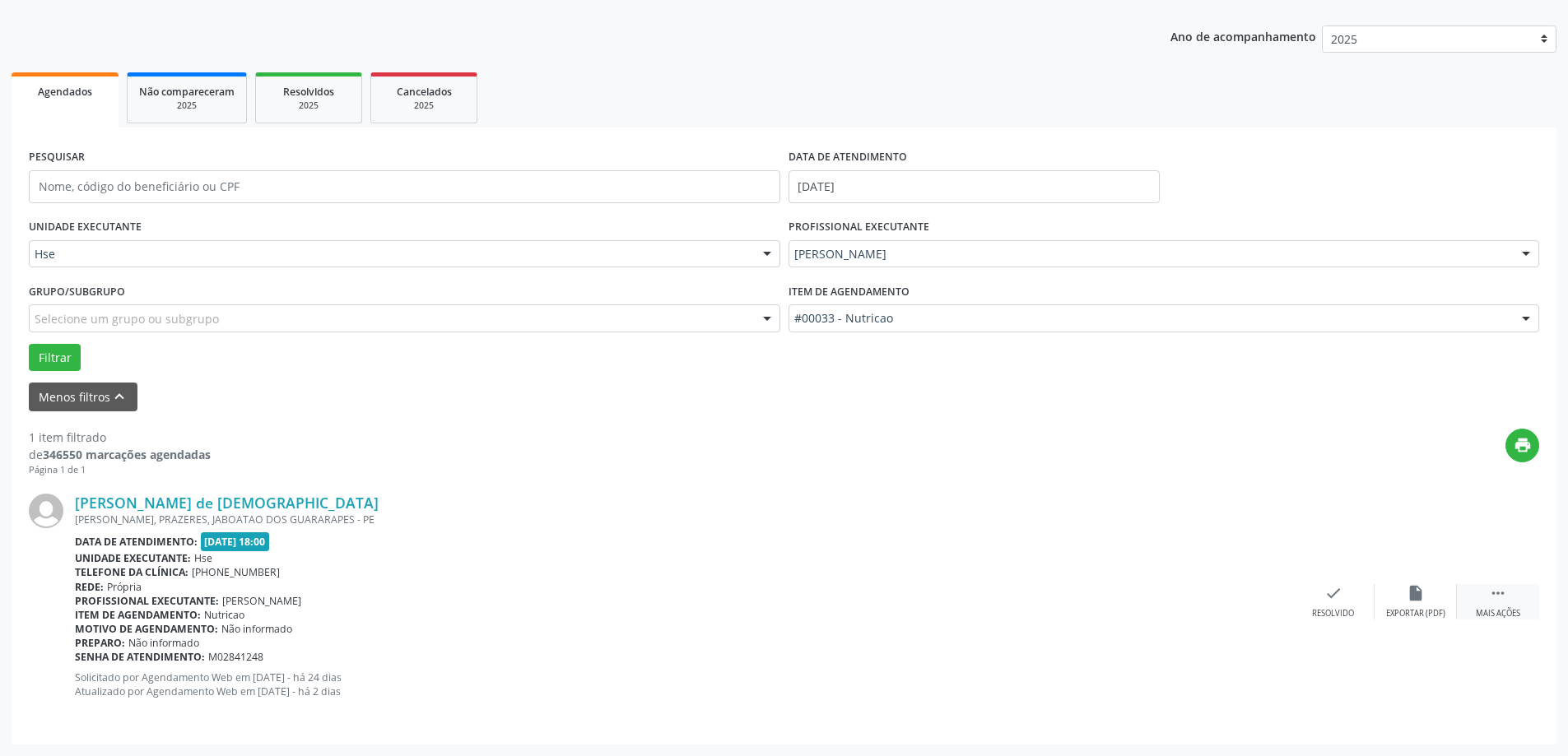
click at [1487, 605] on div " Mais ações" at bounding box center [1498, 602] width 83 height 36
click at [1400, 599] on div "alarm_off Não compareceu" at bounding box center [1416, 602] width 83 height 36
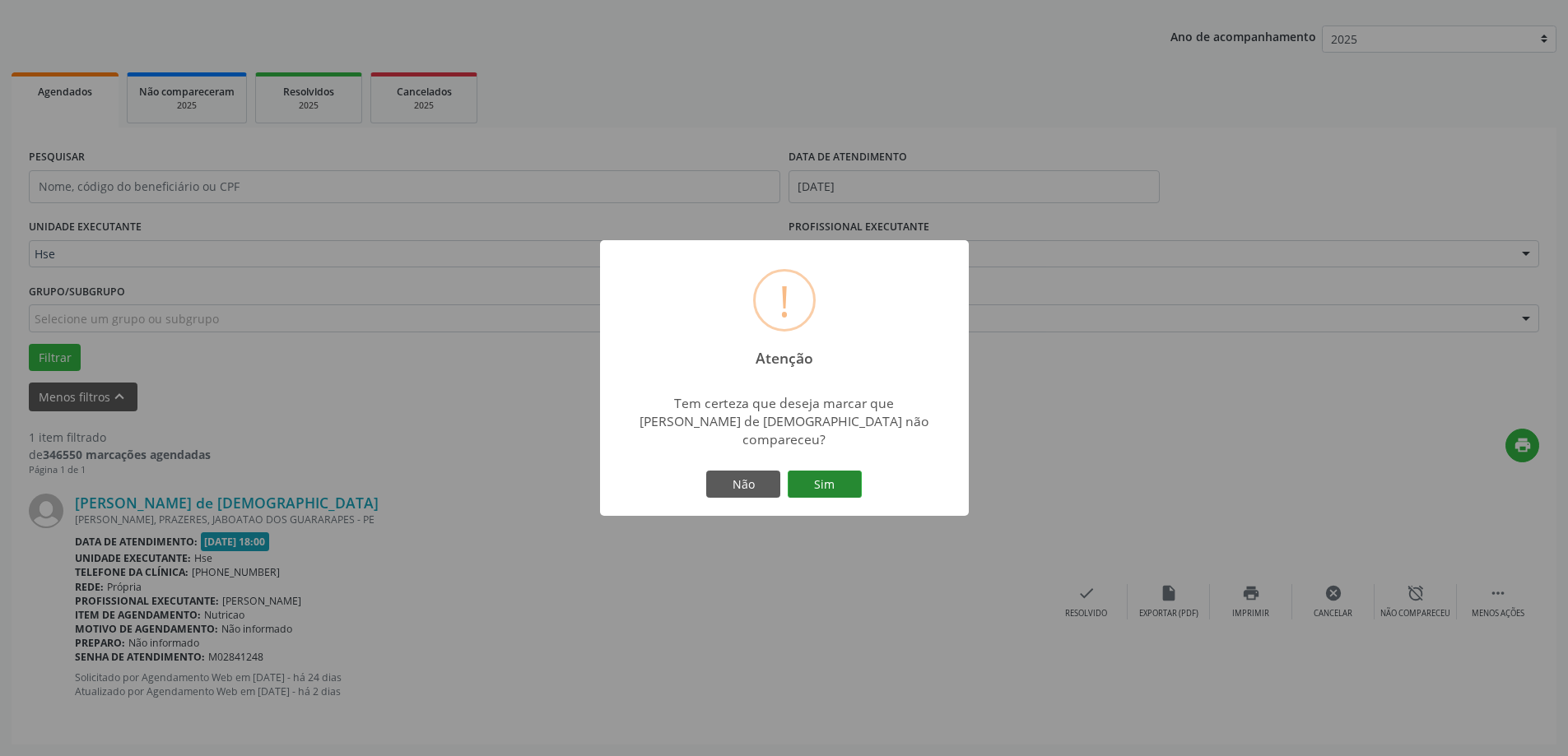
click at [849, 485] on button "Sim" at bounding box center [824, 485] width 74 height 28
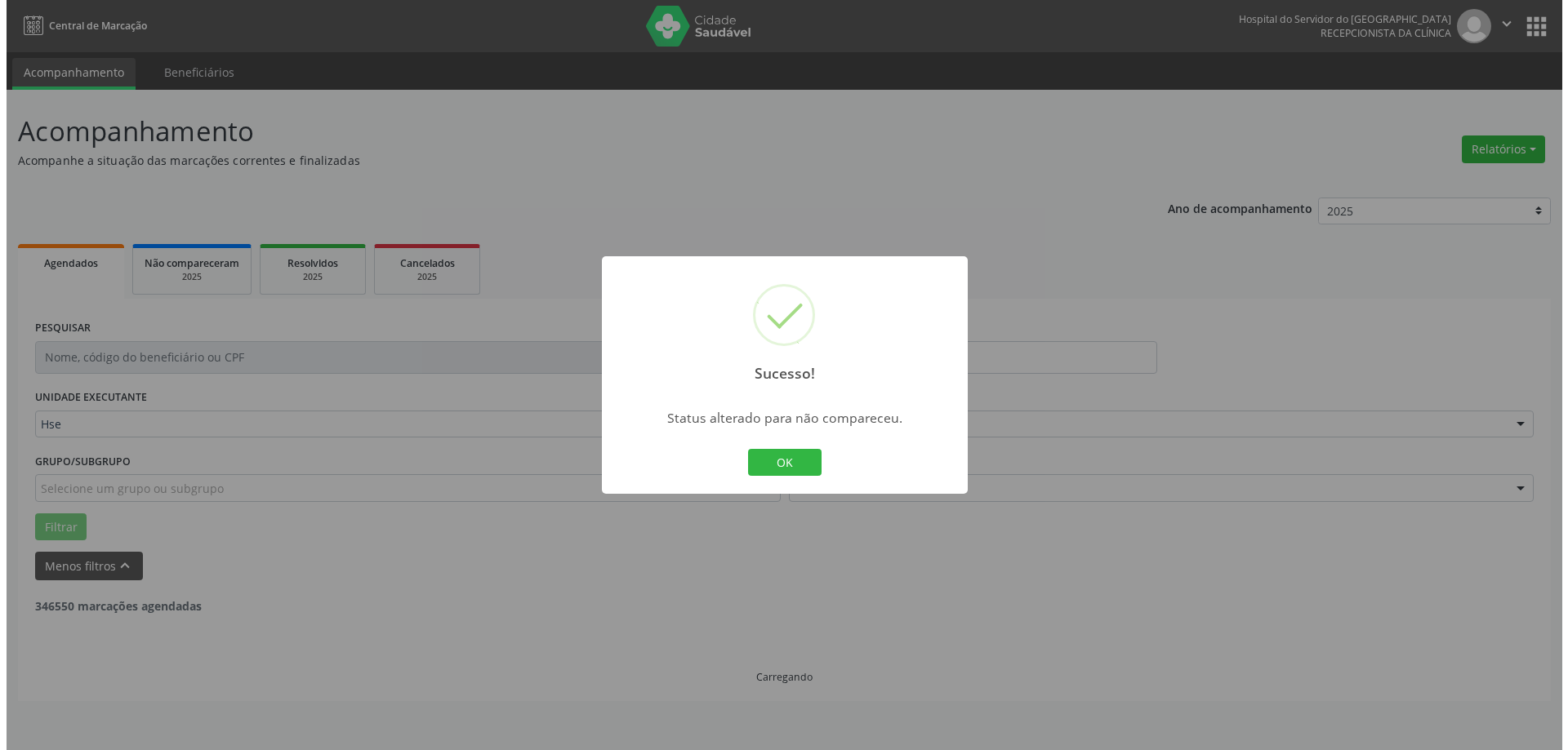
scroll to position [0, 0]
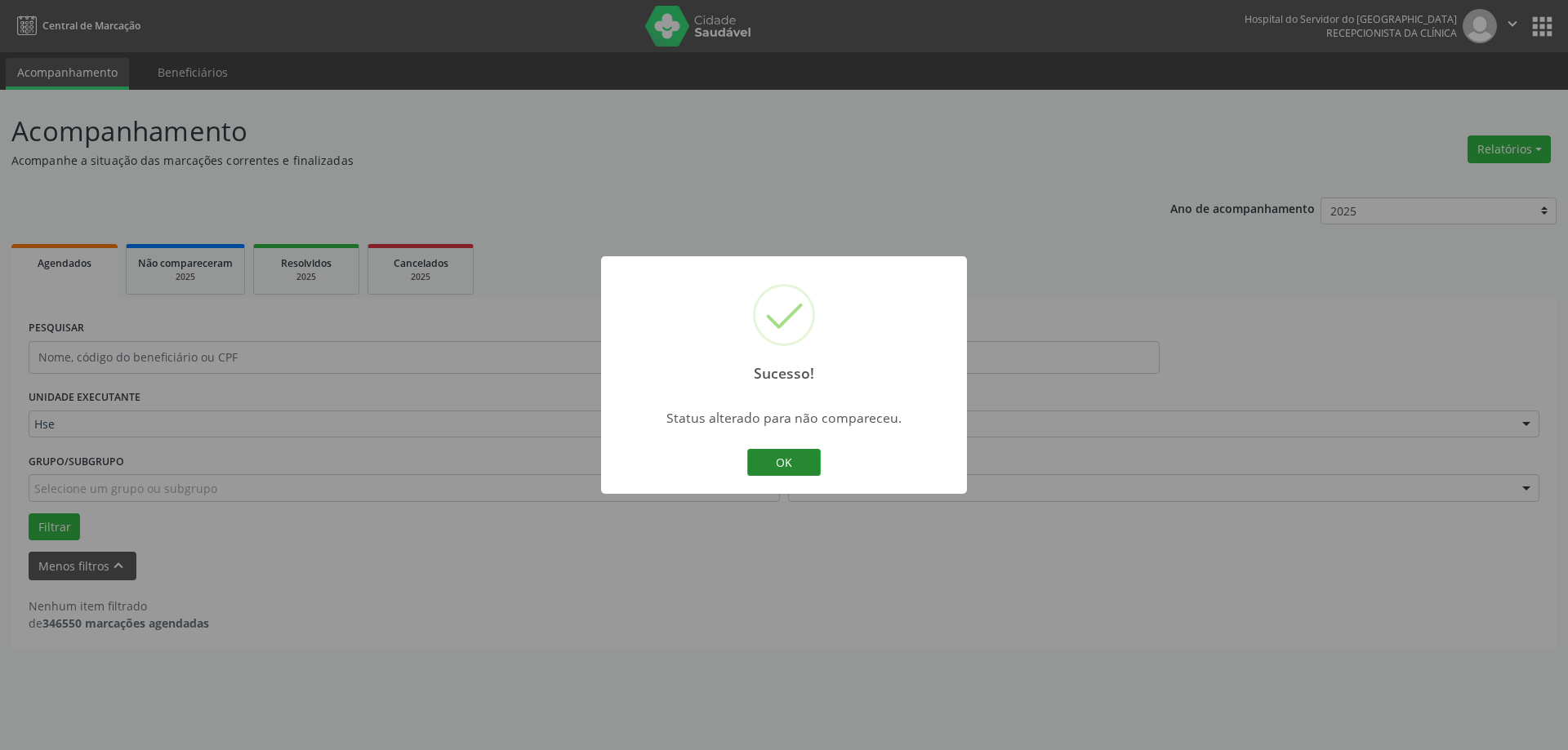
click at [812, 462] on button "OK" at bounding box center [784, 463] width 73 height 28
